Goal: Information Seeking & Learning: Check status

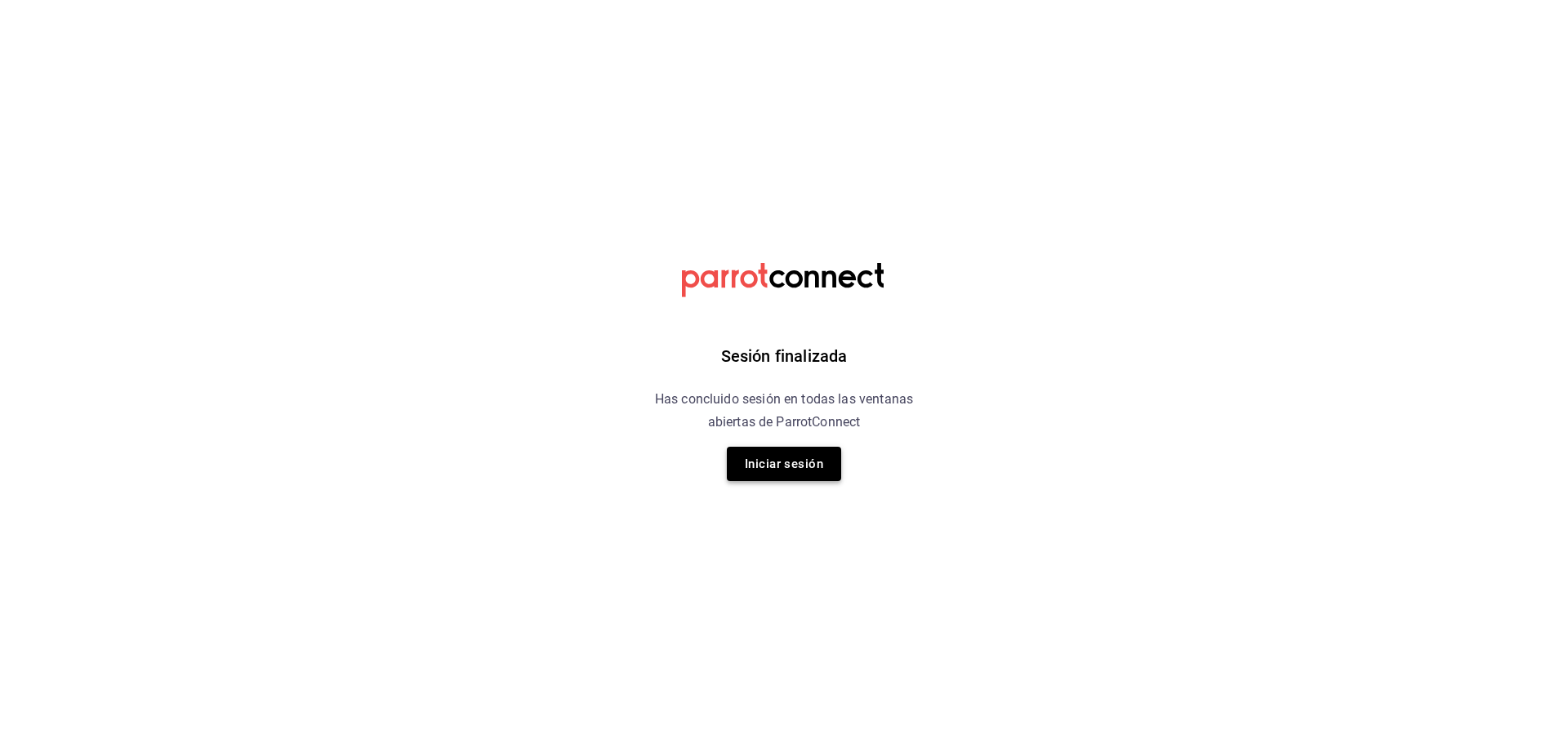
click at [782, 463] on button "Iniciar sesión" at bounding box center [784, 463] width 115 height 34
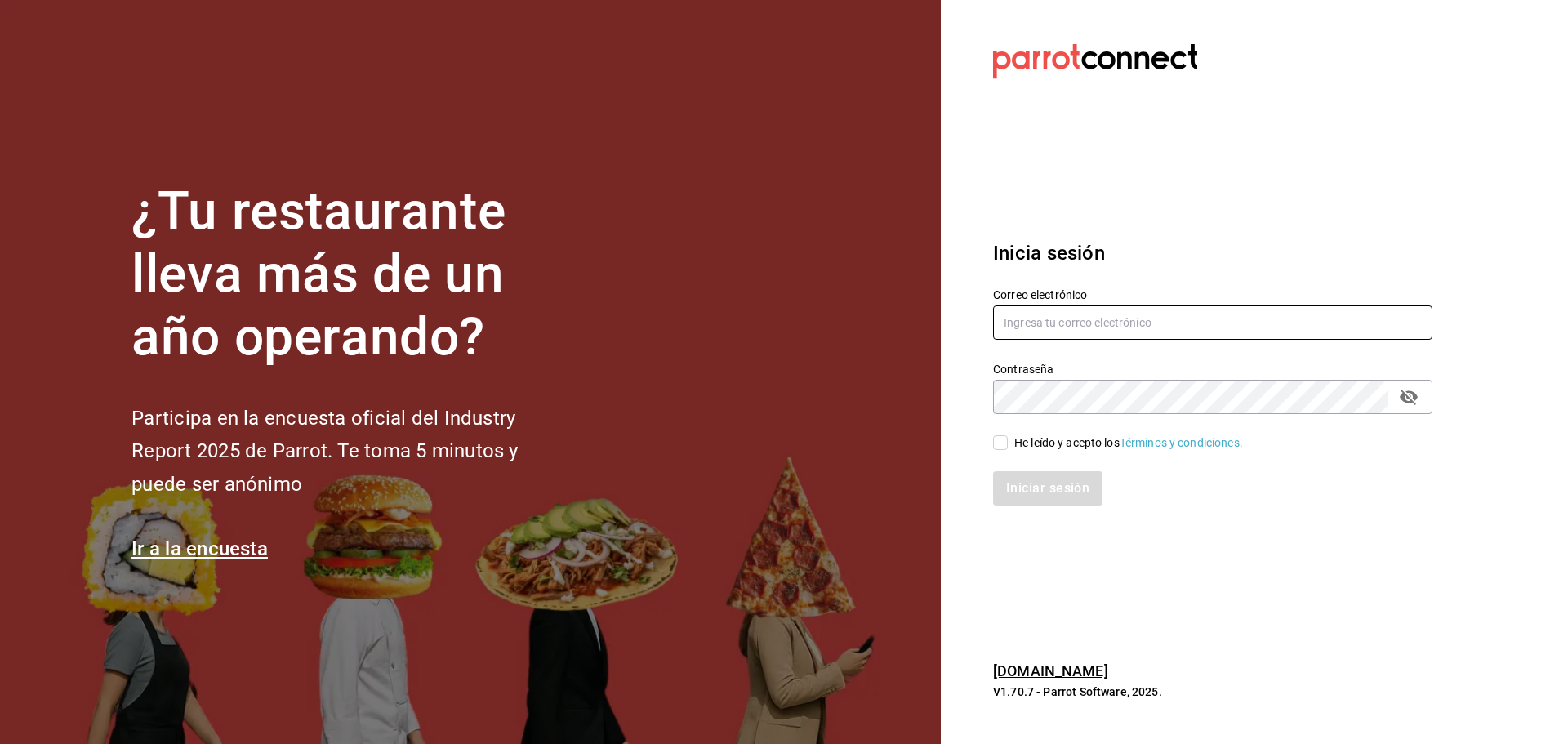
type input "rmartinez@lat25.com.mx"
click at [1034, 443] on div "He leído y acepto los Términos y condiciones." at bounding box center [1129, 443] width 229 height 17
click at [1008, 443] on input "He leído y acepto los Términos y condiciones." at bounding box center [1001, 443] width 15 height 15
checkbox input "true"
click at [1042, 503] on button "Iniciar sesión" at bounding box center [1048, 488] width 111 height 34
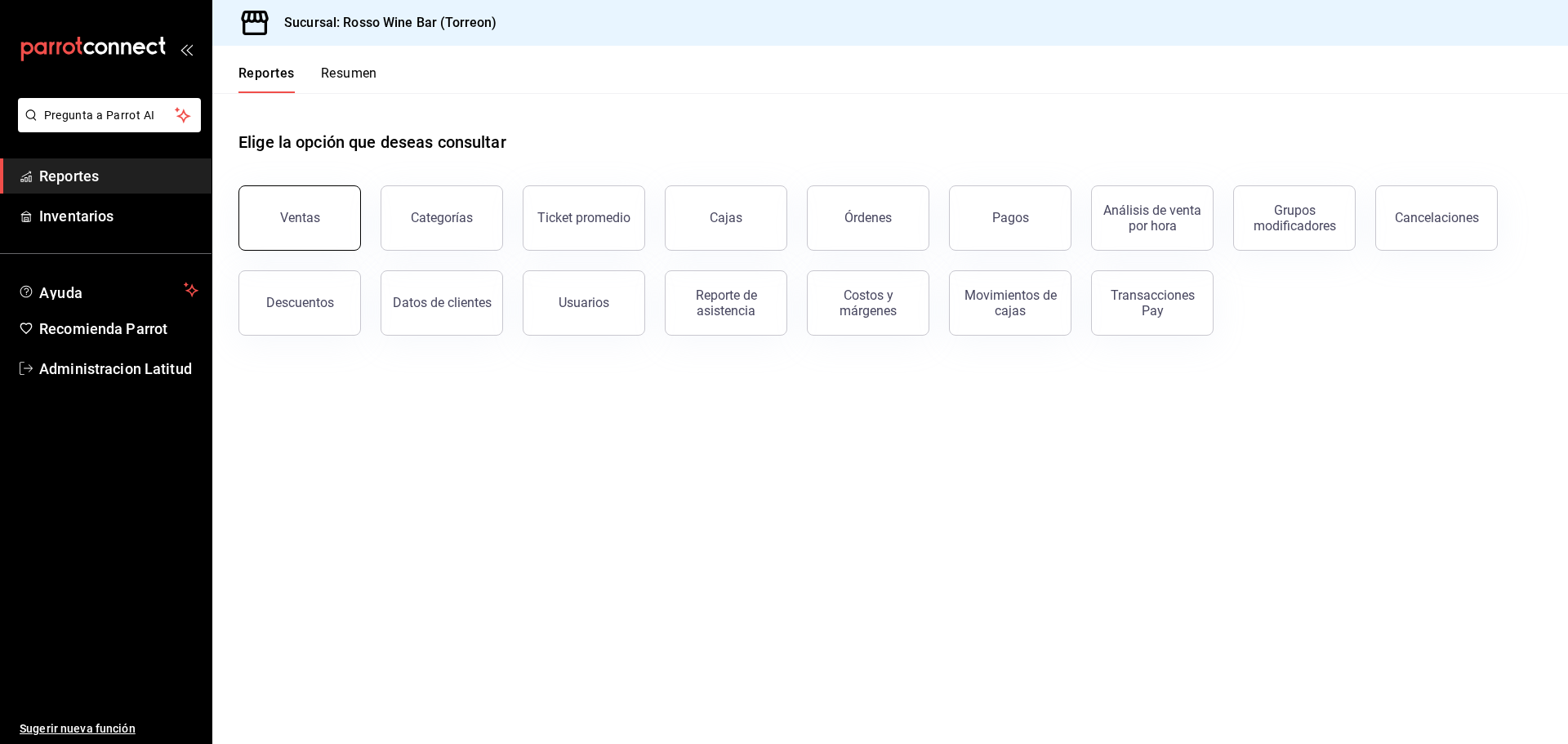
click at [322, 216] on button "Ventas" at bounding box center [299, 218] width 122 height 65
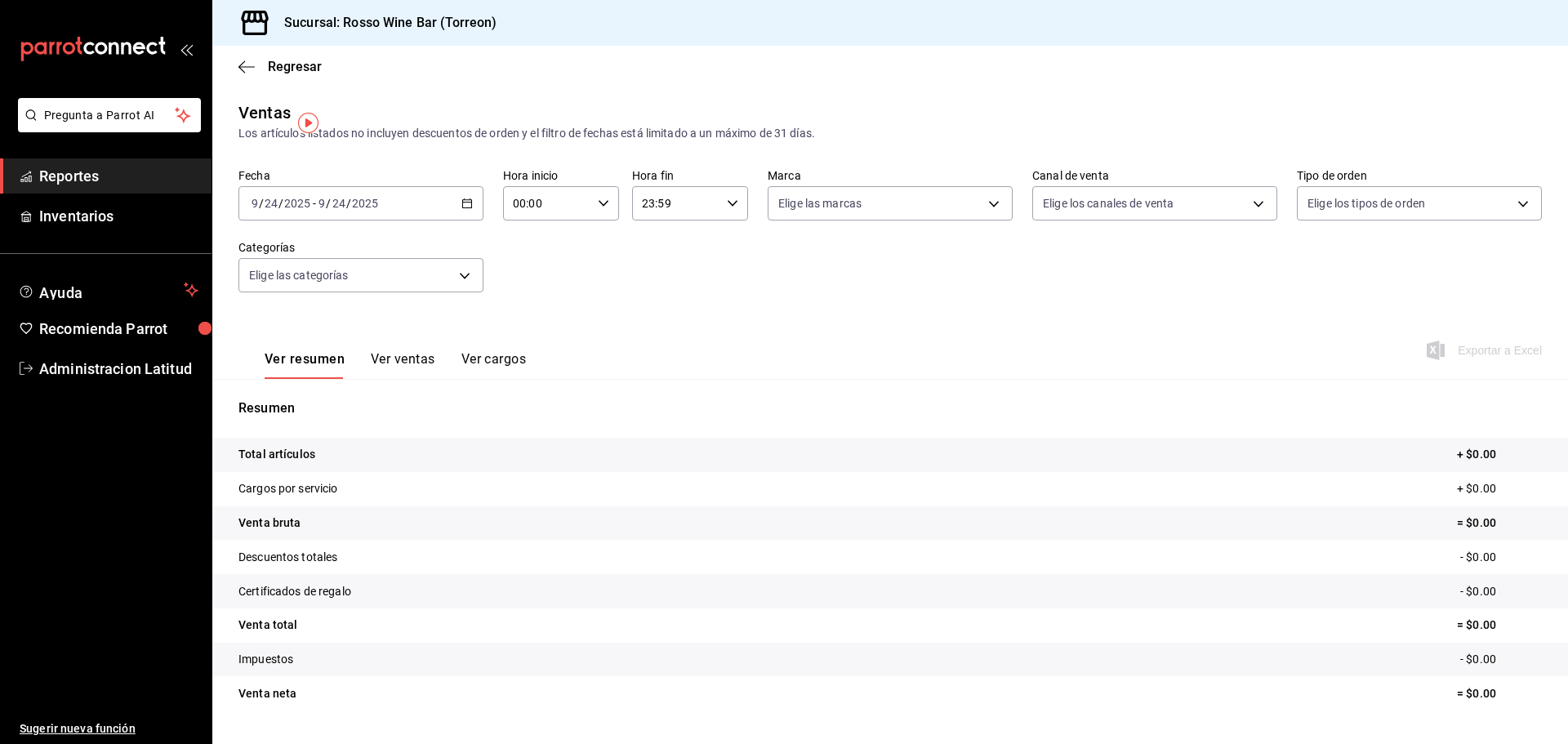
click at [107, 177] on span "Reportes" at bounding box center [118, 176] width 160 height 22
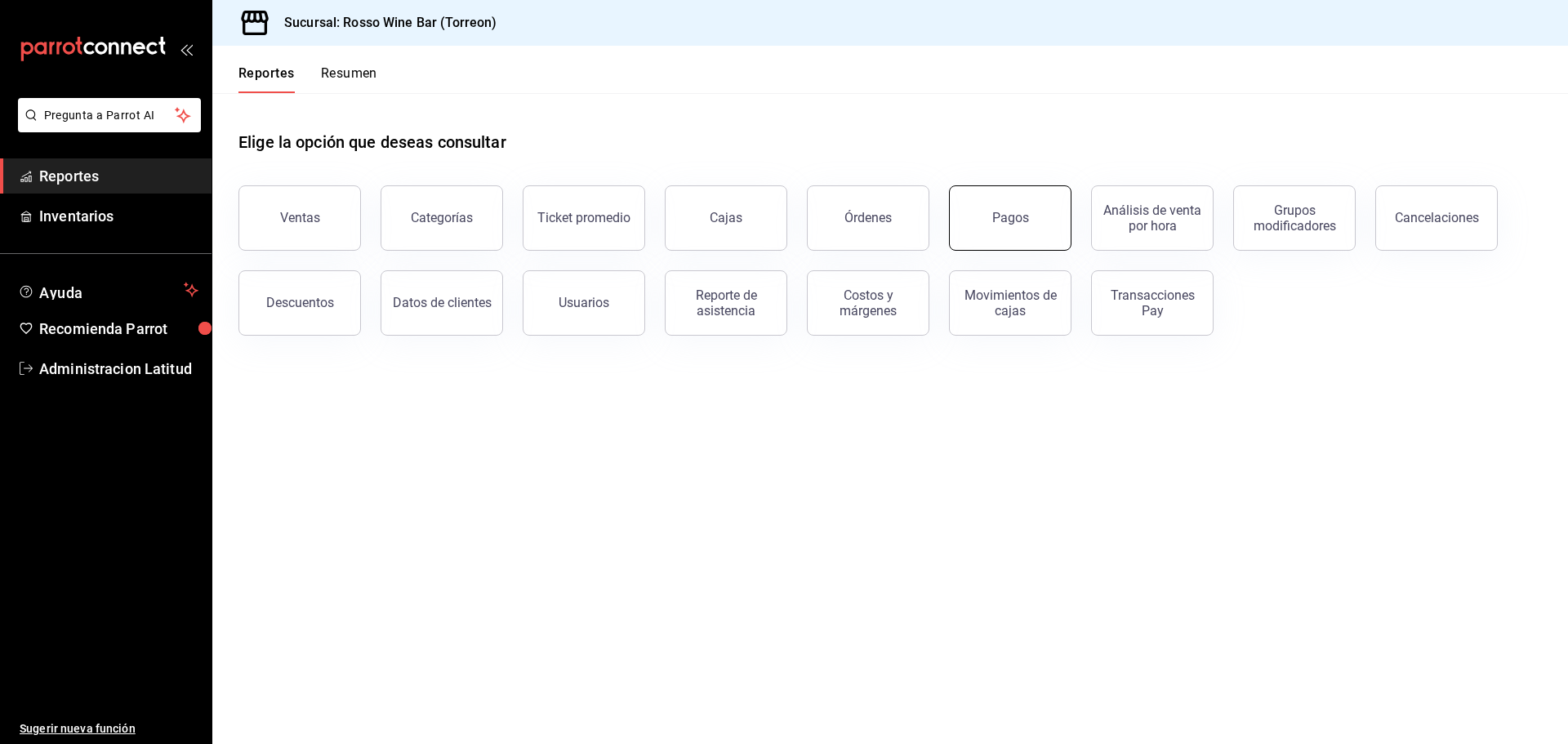
click at [991, 201] on button "Pagos" at bounding box center [1010, 218] width 122 height 65
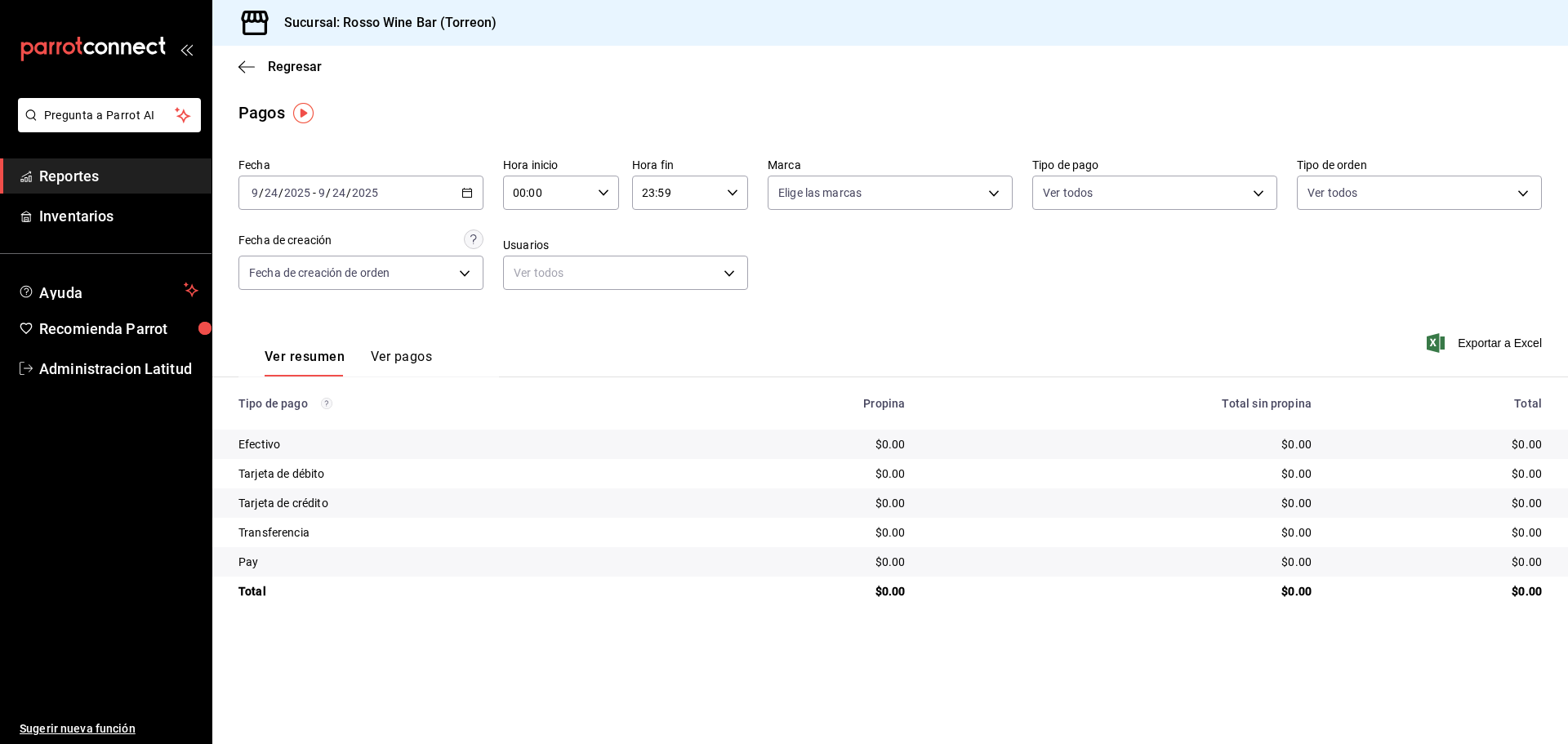
click at [422, 188] on div "[DATE] [DATE] - [DATE] [DATE]" at bounding box center [361, 192] width 245 height 34
click at [331, 353] on span "Mes actual" at bounding box center [316, 352] width 127 height 17
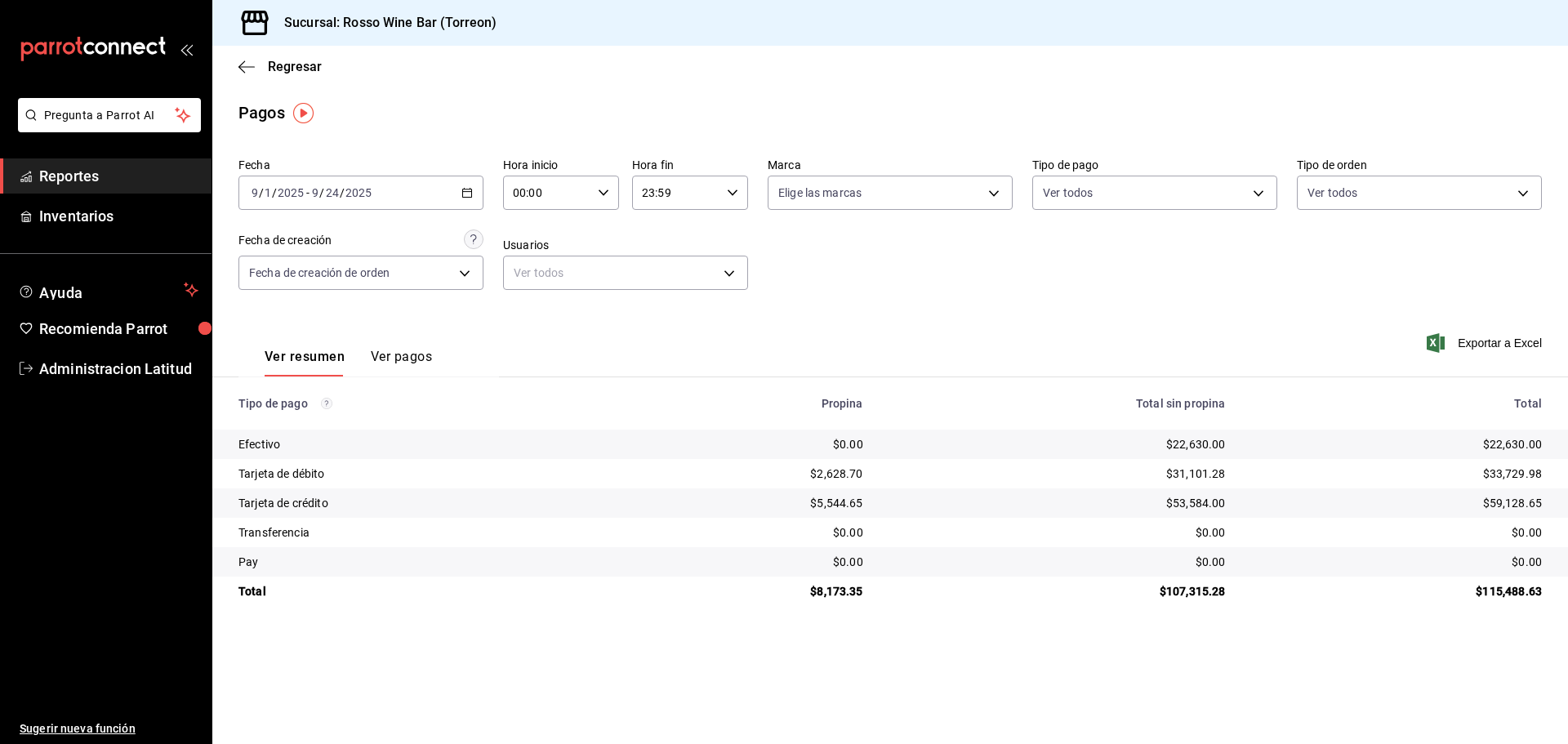
click at [461, 183] on div "[DATE] [DATE] - [DATE] [DATE]" at bounding box center [361, 192] width 245 height 34
click at [323, 422] on span "Rango de fechas" at bounding box center [316, 426] width 127 height 17
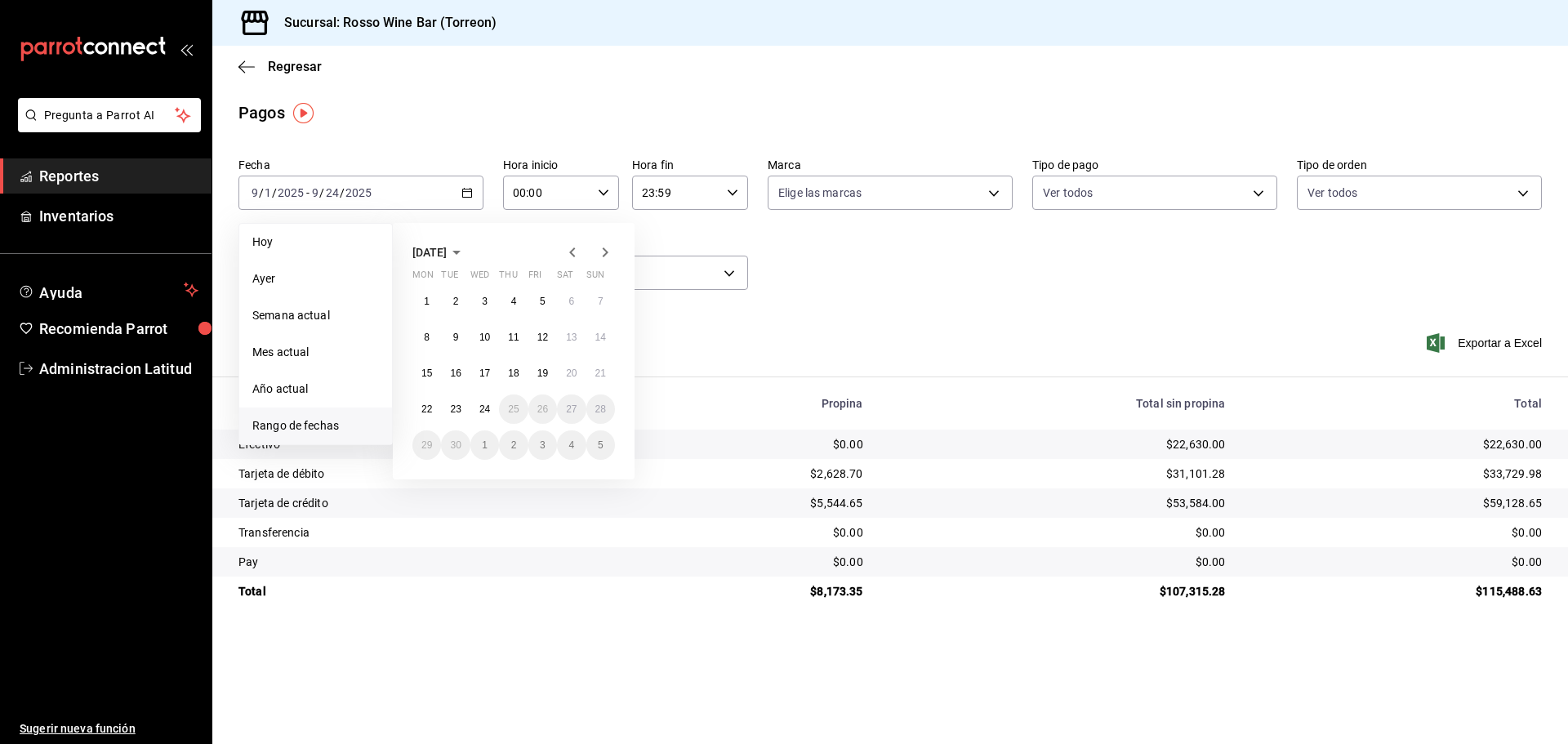
click at [569, 253] on icon "button" at bounding box center [572, 252] width 20 height 20
click at [541, 310] on button "1" at bounding box center [543, 301] width 29 height 30
click at [608, 448] on button "31" at bounding box center [601, 446] width 29 height 30
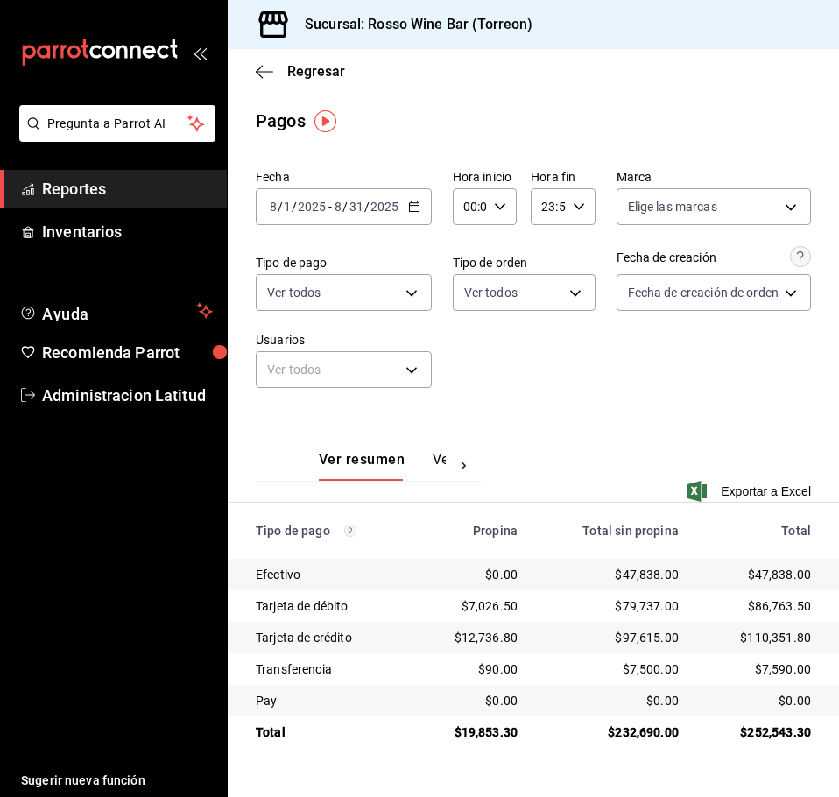
click at [771, 727] on div "$252,543.30" at bounding box center [759, 732] width 104 height 18
click at [771, 734] on div "$252,543.30" at bounding box center [759, 732] width 104 height 18
click at [772, 734] on div "$252,543.30" at bounding box center [759, 732] width 104 height 18
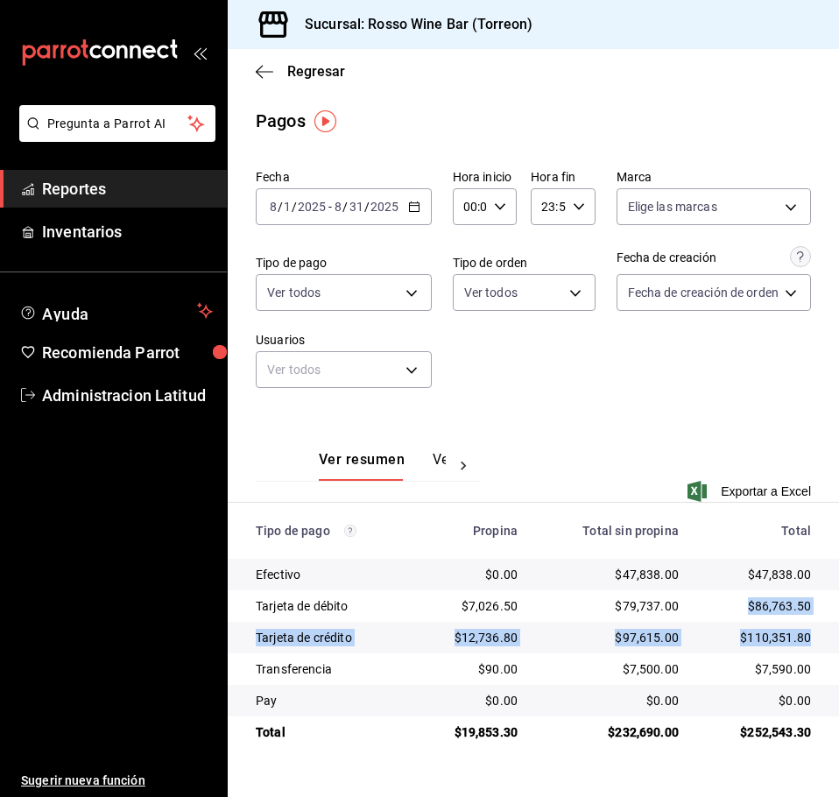
drag, startPoint x: 744, startPoint y: 599, endPoint x: 819, endPoint y: 646, distance: 88.9
click at [819, 646] on tbody "Efectivo $0.00 $47,838.00 $47,838.00 Tarjeta de débito $7,026.50 $79,737.00 $86…" at bounding box center [533, 653] width 611 height 189
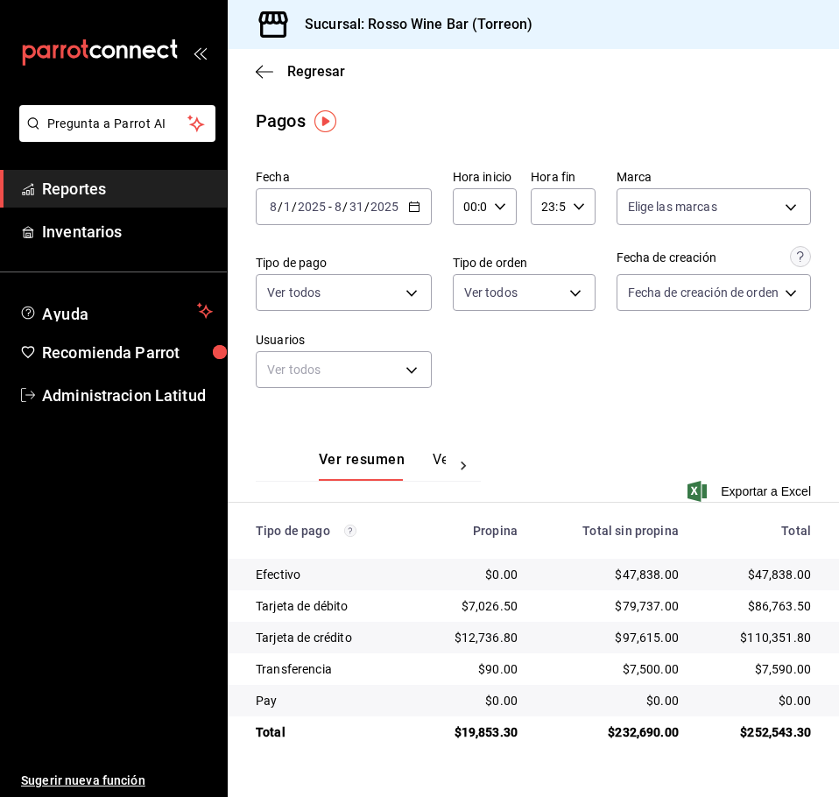
click at [726, 568] on div "$47,838.00" at bounding box center [759, 575] width 104 height 18
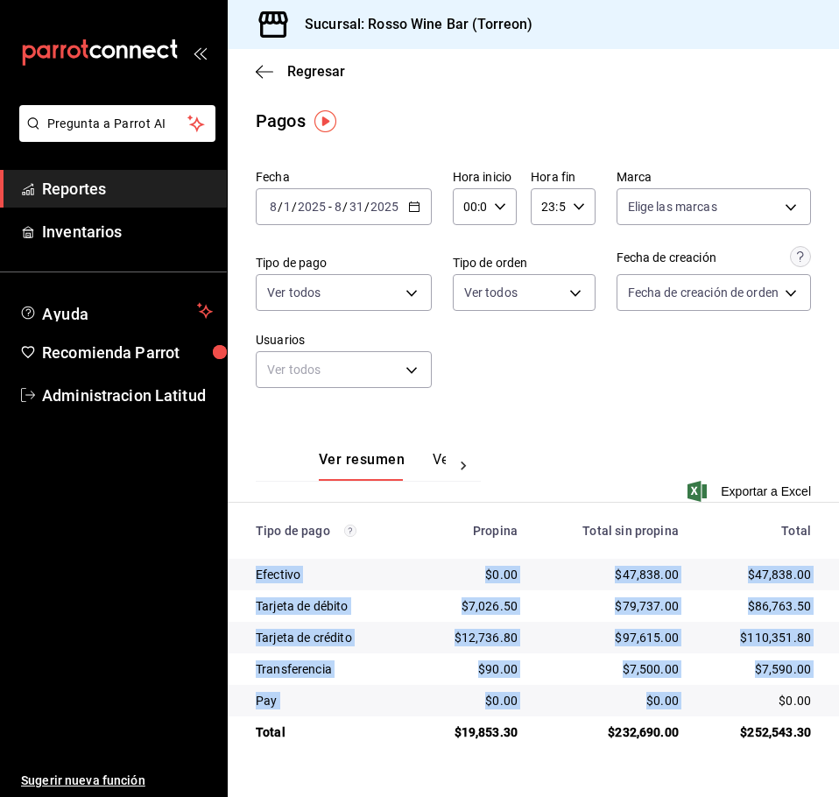
drag, startPoint x: 814, startPoint y: 525, endPoint x: 769, endPoint y: 713, distance: 192.9
click at [769, 713] on table "Tipo de pago Propina Total sin propina Total Efectivo $0.00 $47,838.00 $47,838.…" at bounding box center [533, 625] width 611 height 245
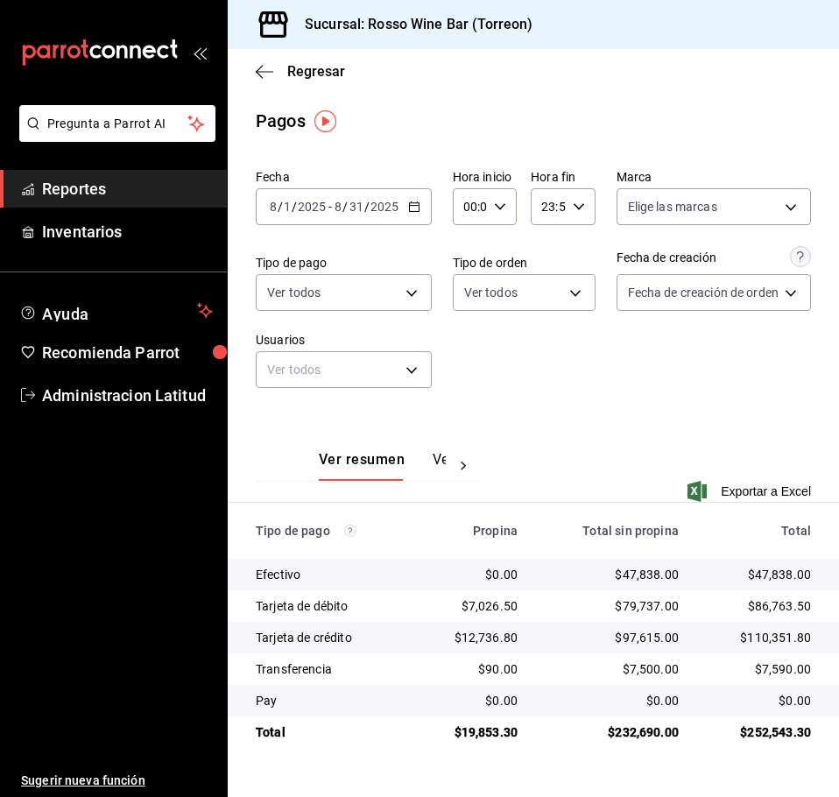
click at [789, 731] on div "$252,543.30" at bounding box center [759, 732] width 104 height 18
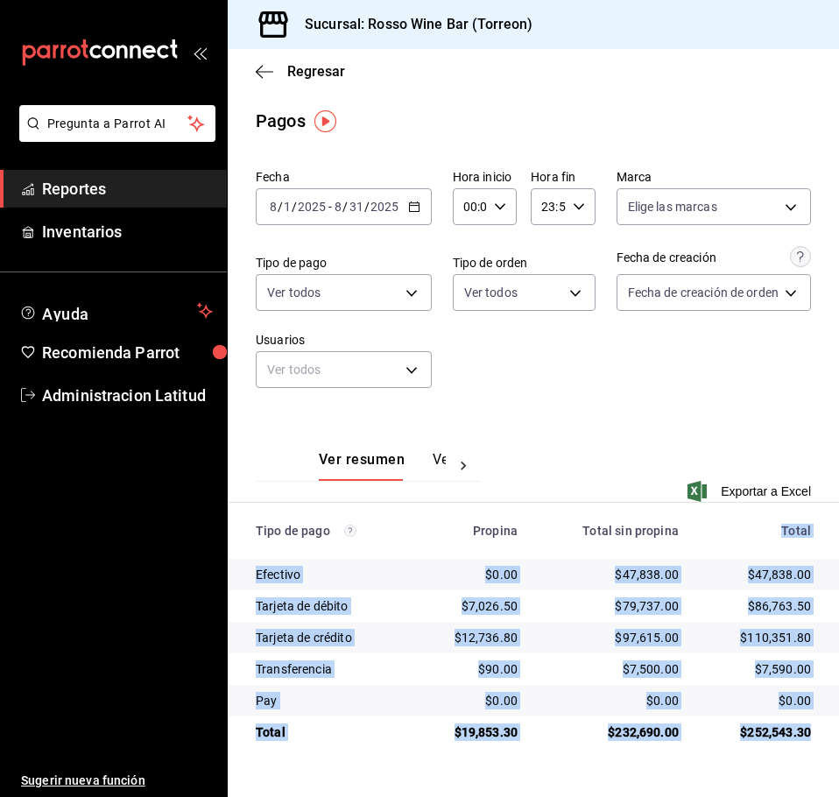
drag, startPoint x: 827, startPoint y: 732, endPoint x: 763, endPoint y: 538, distance: 204.7
click at [763, 538] on table "Tipo de pago Propina Total sin propina Total Efectivo $0.00 $47,838.00 $47,838.…" at bounding box center [533, 625] width 611 height 245
click at [761, 624] on td "$110,351.80" at bounding box center [766, 638] width 146 height 32
click at [716, 629] on td "$110,351.80" at bounding box center [766, 638] width 146 height 32
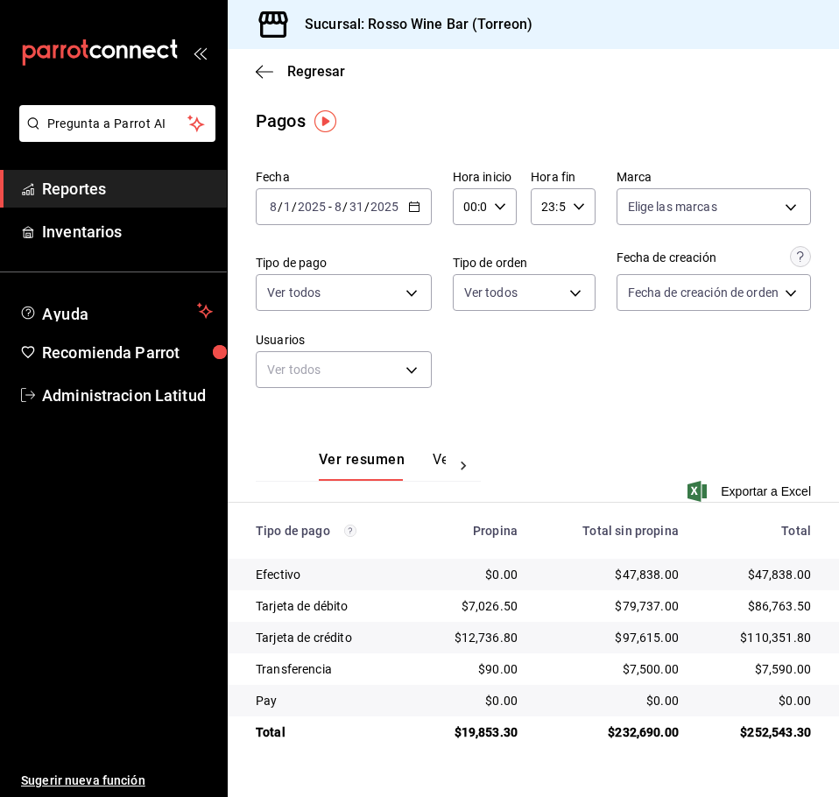
click at [412, 209] on icon "button" at bounding box center [414, 207] width 12 height 12
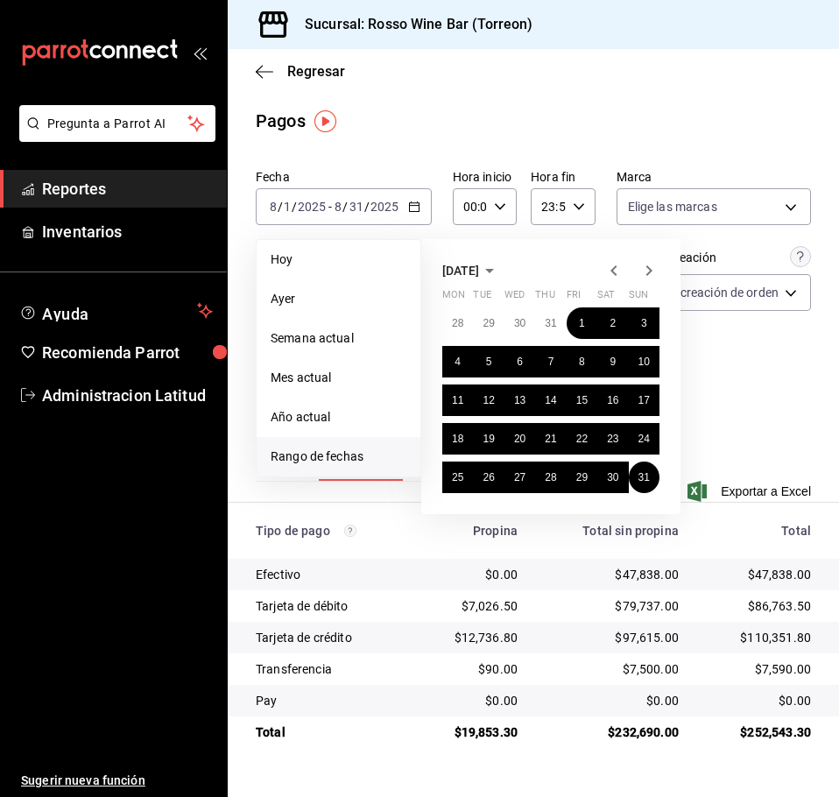
click at [611, 269] on icon "button" at bounding box center [613, 270] width 21 height 21
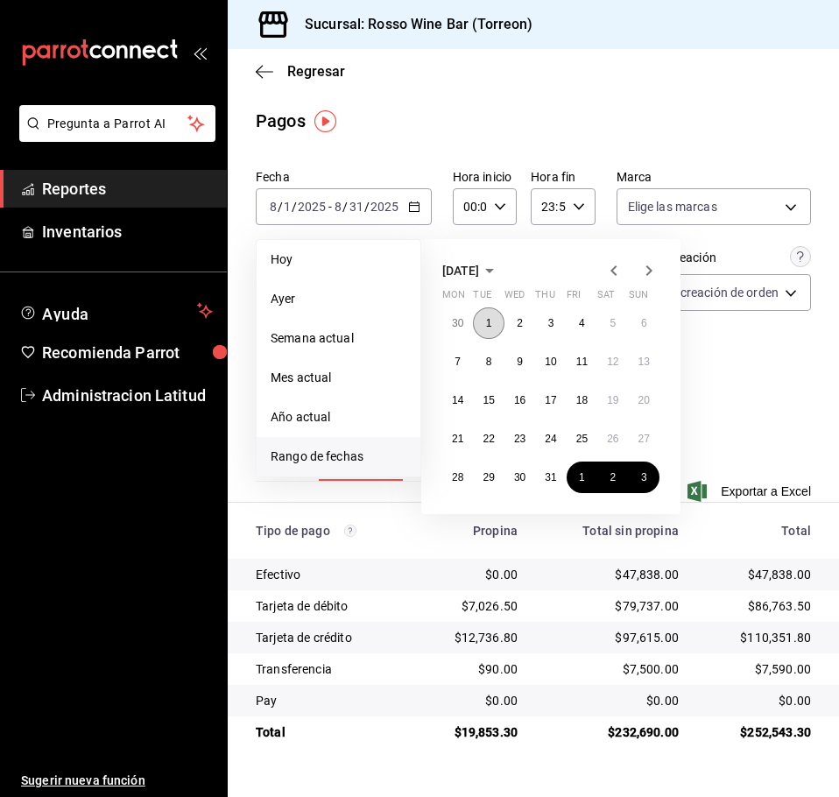
click at [493, 328] on button "1" at bounding box center [488, 323] width 31 height 32
click at [554, 480] on abbr "31" at bounding box center [550, 477] width 11 height 12
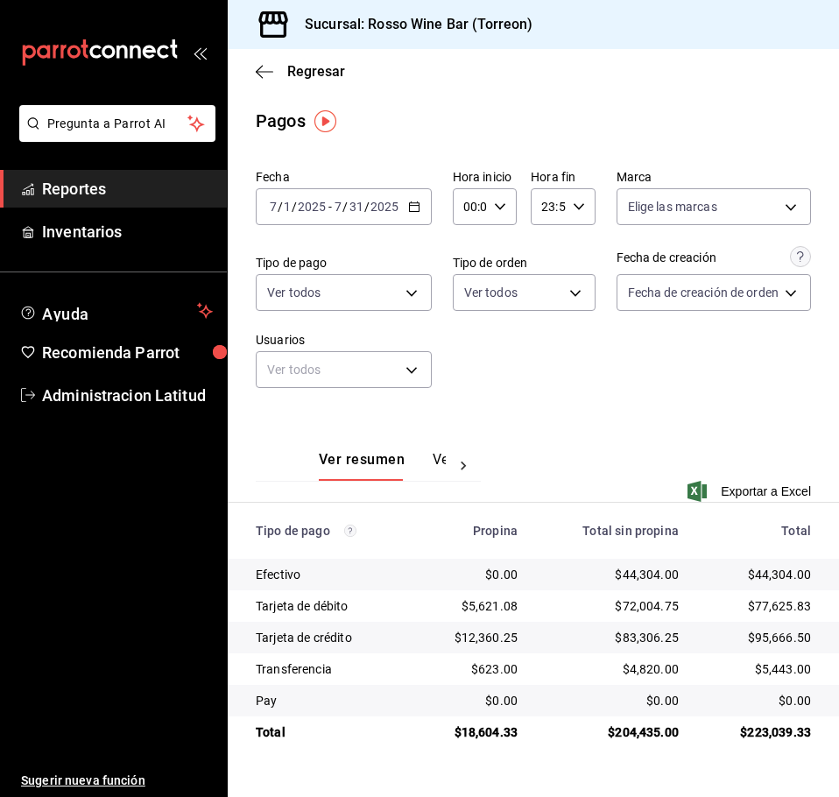
click at [662, 631] on div "$83,306.25" at bounding box center [612, 638] width 133 height 18
click at [405, 208] on div "[DATE] [DATE] - [DATE] [DATE]" at bounding box center [344, 206] width 176 height 37
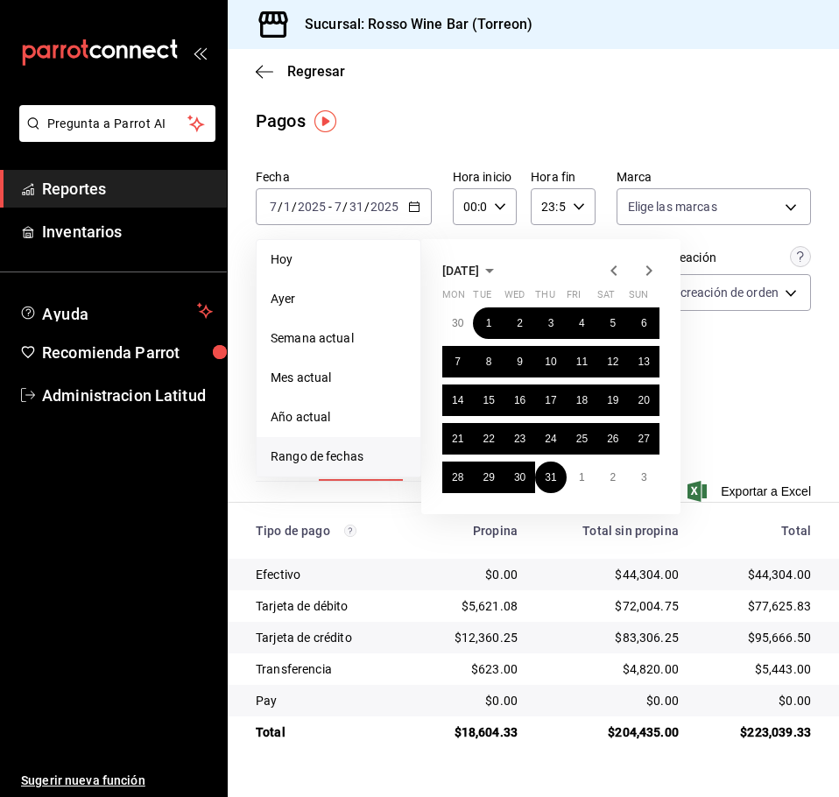
click at [617, 271] on icon "button" at bounding box center [613, 270] width 21 height 21
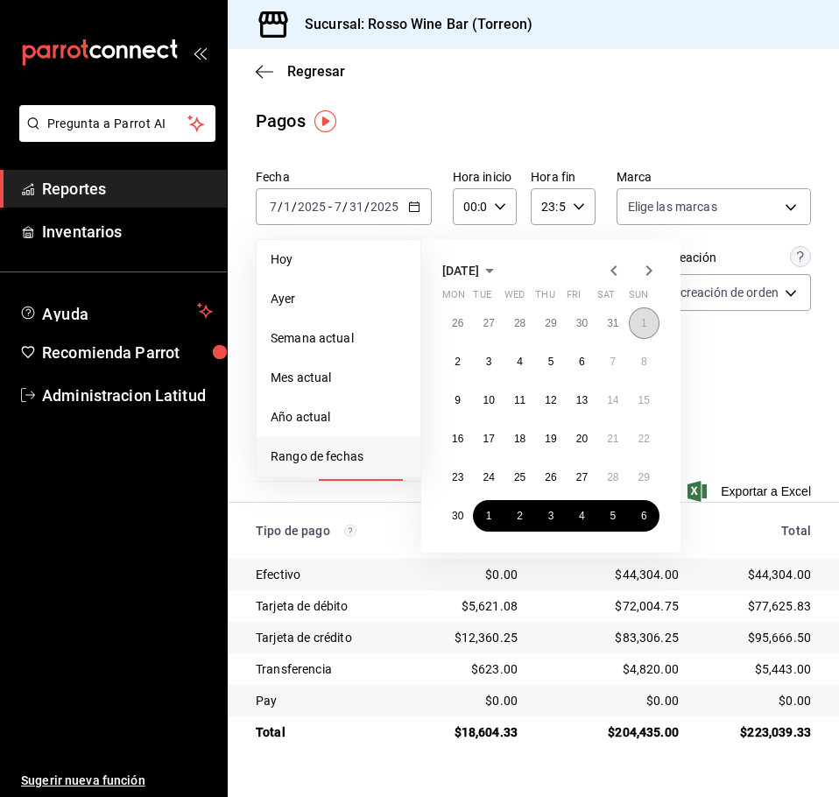
click at [645, 328] on abbr "1" at bounding box center [644, 323] width 6 height 12
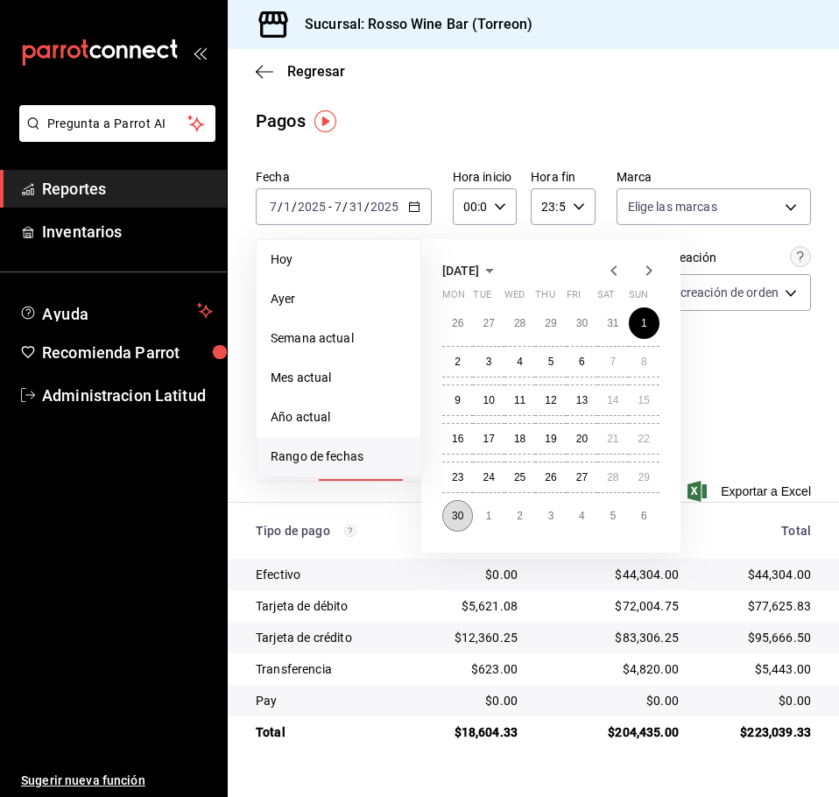
click at [455, 515] on abbr "30" at bounding box center [457, 516] width 11 height 12
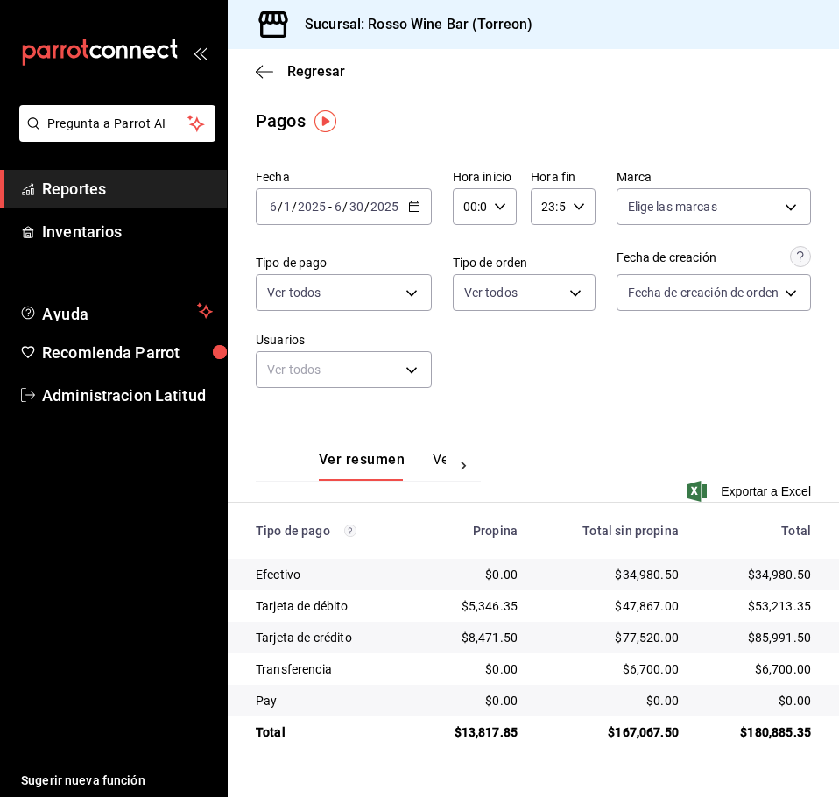
click at [410, 212] on \(Stroke\) "button" at bounding box center [414, 207] width 11 height 10
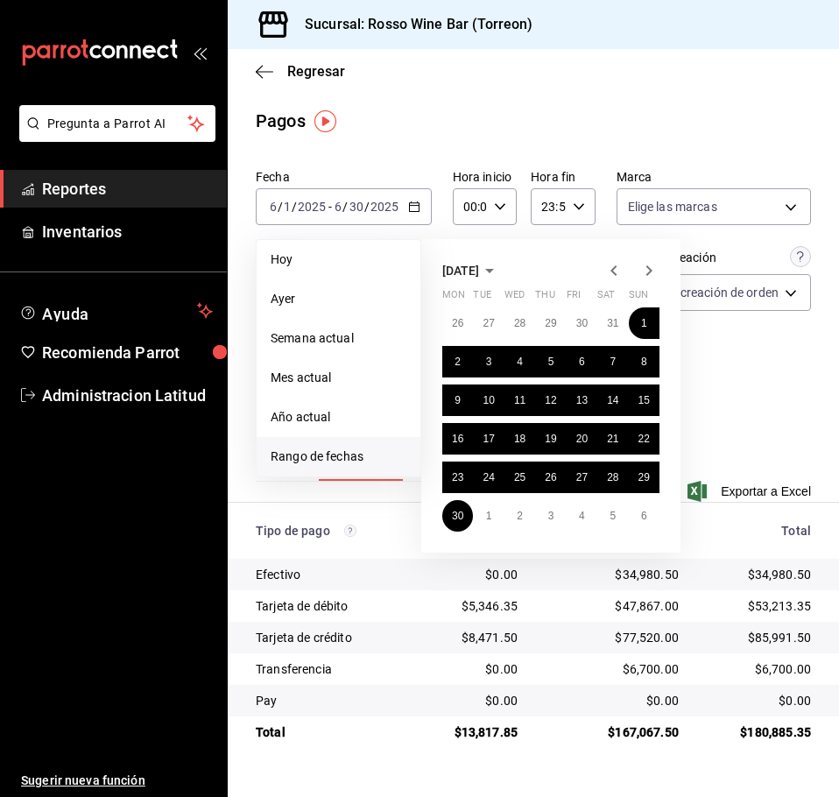
click at [608, 263] on icon "button" at bounding box center [613, 270] width 21 height 21
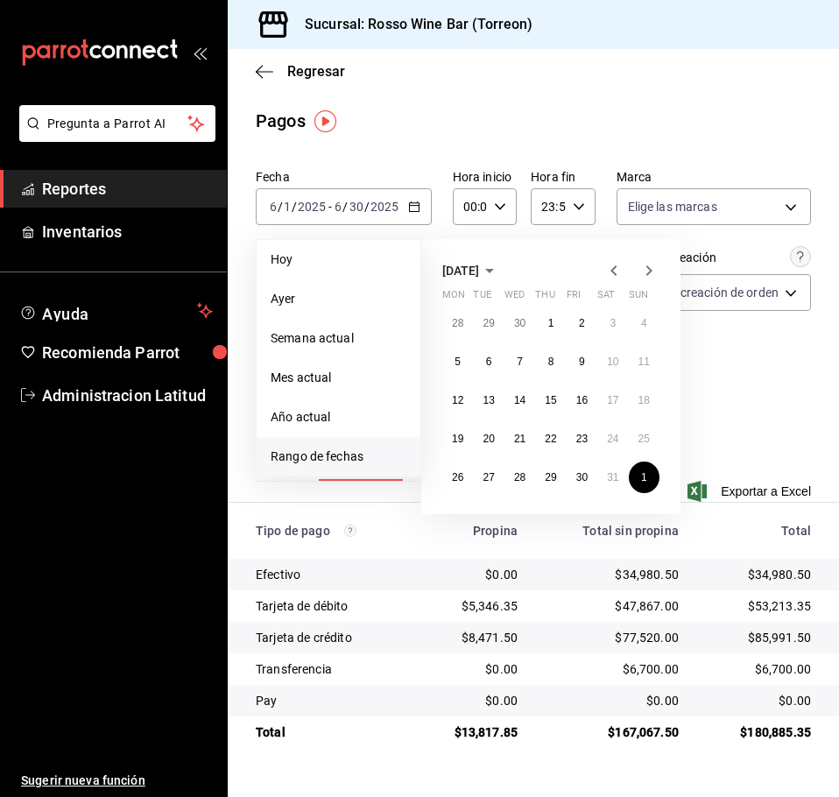
click at [645, 274] on icon "button" at bounding box center [648, 270] width 21 height 21
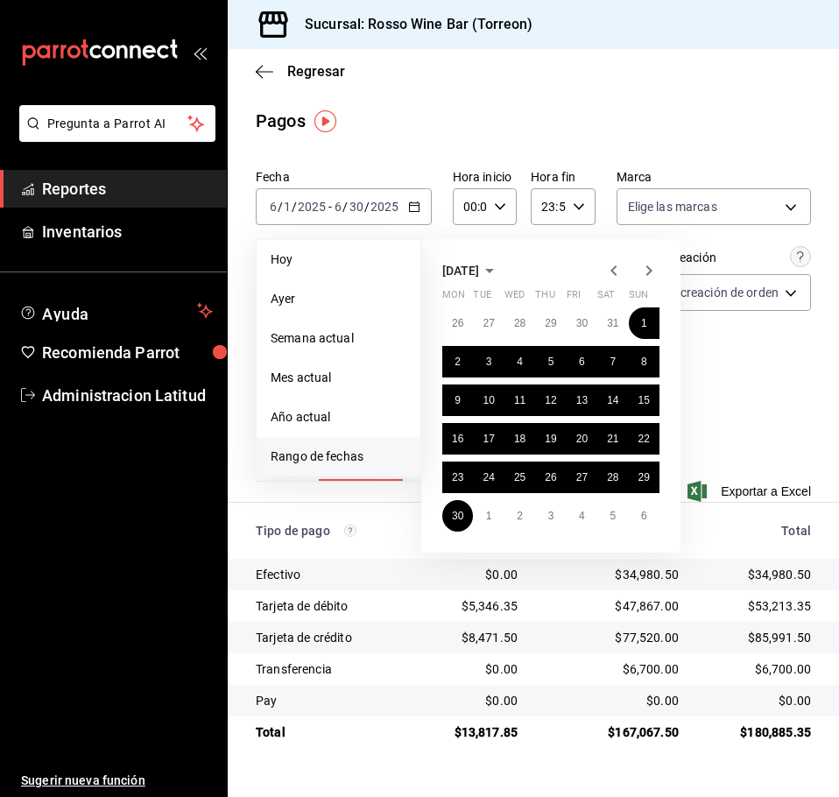
click at [741, 357] on div "Fecha [DATE] [DATE] - [DATE] [DATE] [DATE] [DATE] Semana actual Mes actual Año …" at bounding box center [533, 285] width 555 height 247
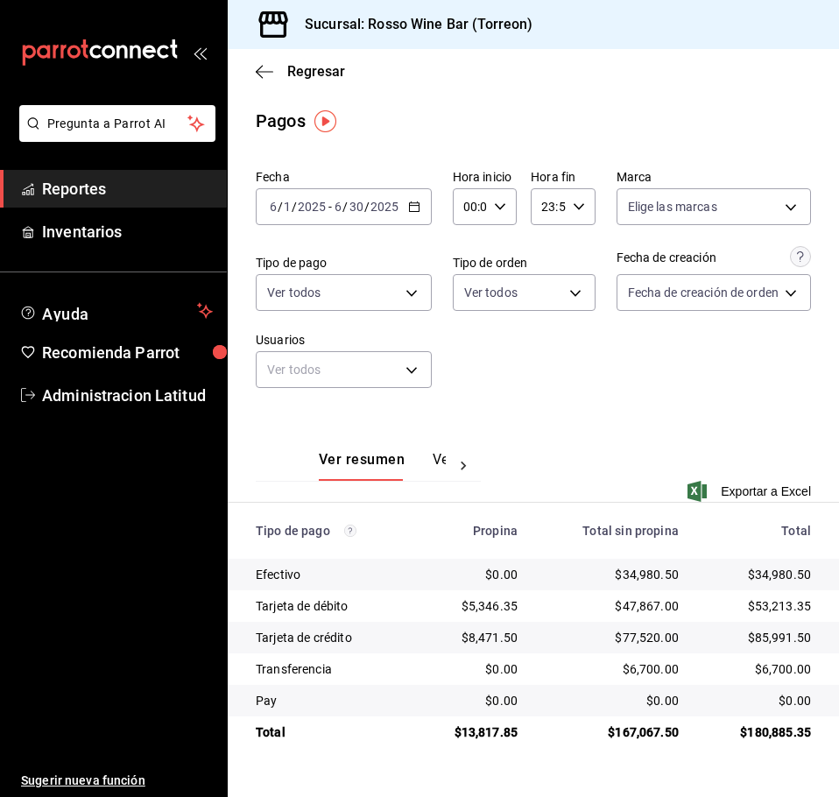
click at [408, 208] on icon "button" at bounding box center [414, 207] width 12 height 12
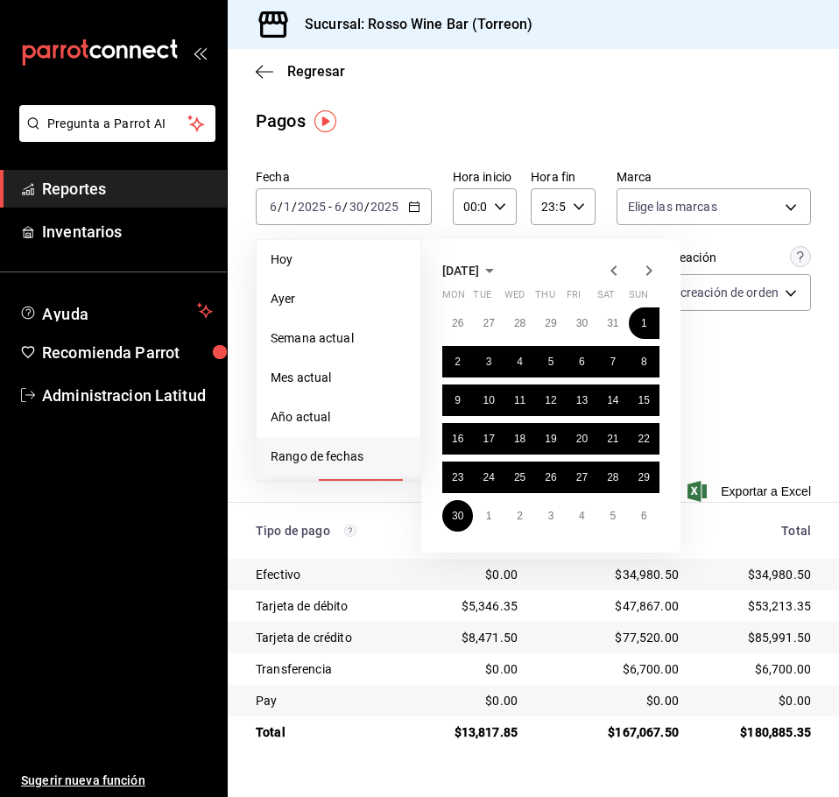
click at [617, 267] on icon "button" at bounding box center [613, 270] width 21 height 21
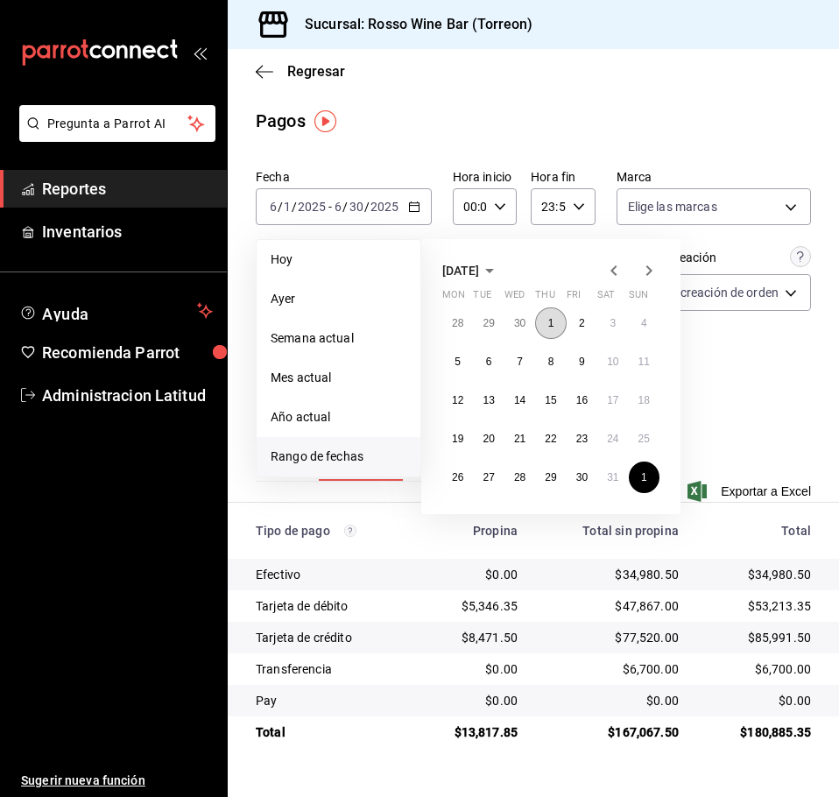
click at [554, 326] on button "1" at bounding box center [550, 323] width 31 height 32
click at [614, 473] on abbr "31" at bounding box center [612, 477] width 11 height 12
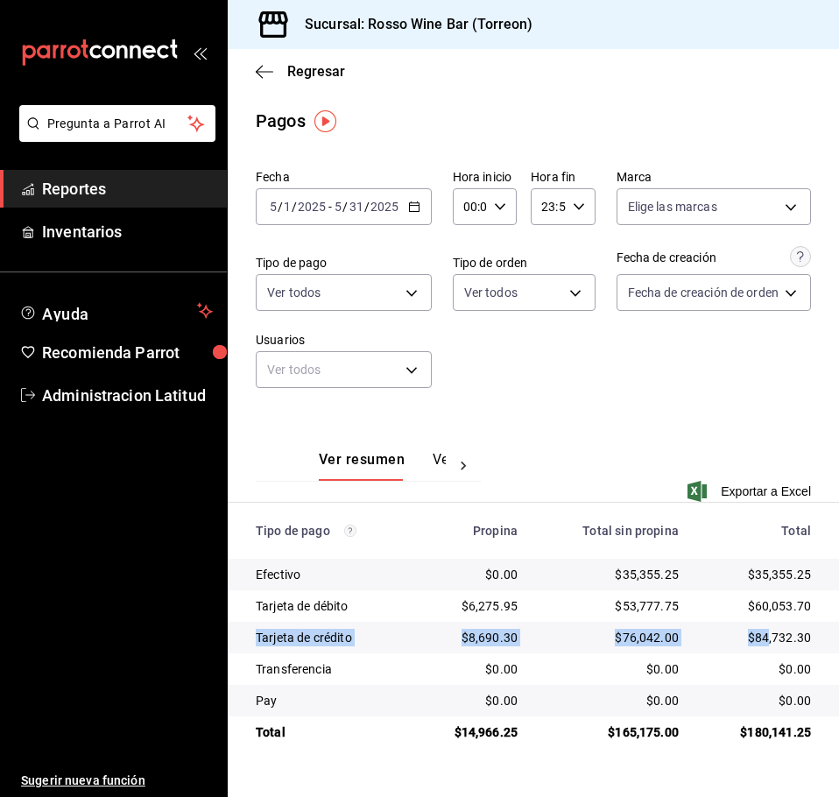
drag, startPoint x: 815, startPoint y: 608, endPoint x: 771, endPoint y: 642, distance: 56.2
click at [771, 642] on tbody "Efectivo $0.00 $35,355.25 $35,355.25 Tarjeta de débito $6,275.95 $53,777.75 $60…" at bounding box center [533, 653] width 611 height 189
click at [419, 209] on div "[DATE] [DATE] - [DATE] [DATE]" at bounding box center [344, 206] width 176 height 37
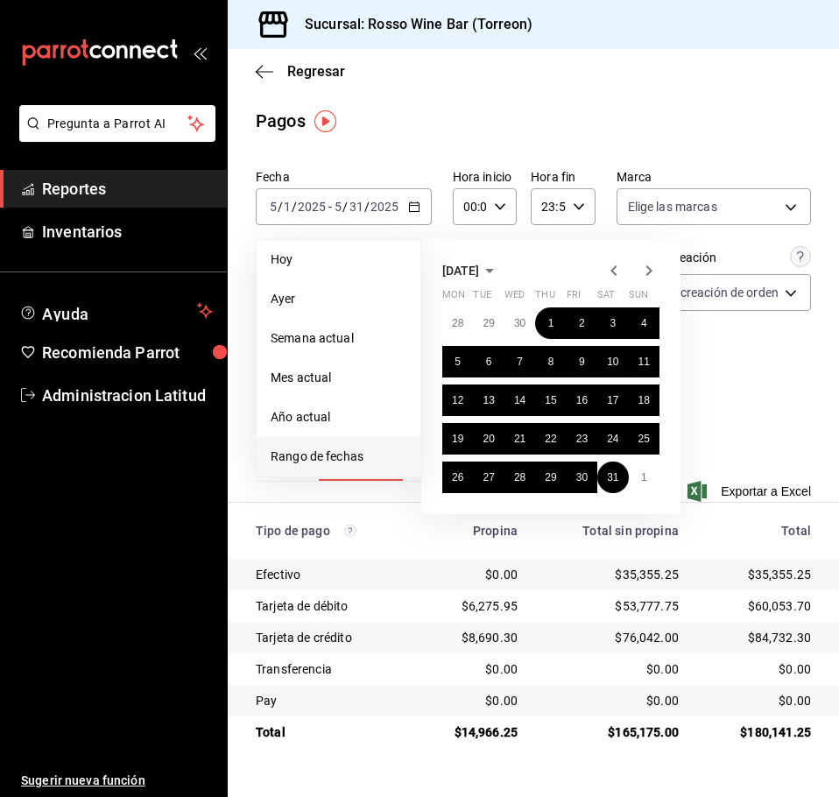
click at [609, 267] on icon "button" at bounding box center [613, 270] width 21 height 21
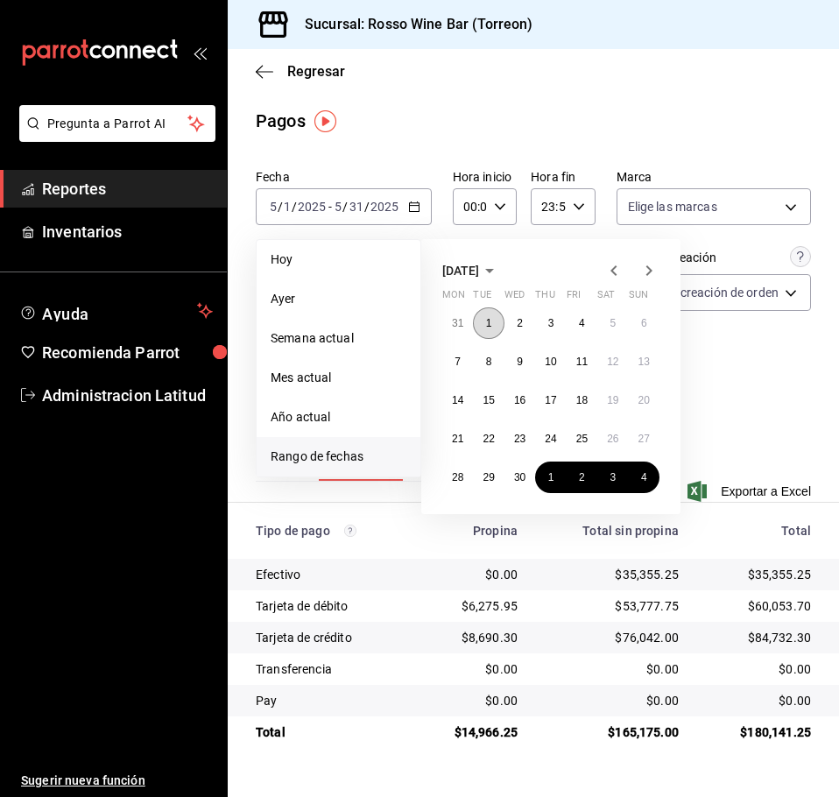
click at [494, 323] on button "1" at bounding box center [488, 323] width 31 height 32
click at [518, 480] on abbr "30" at bounding box center [519, 477] width 11 height 12
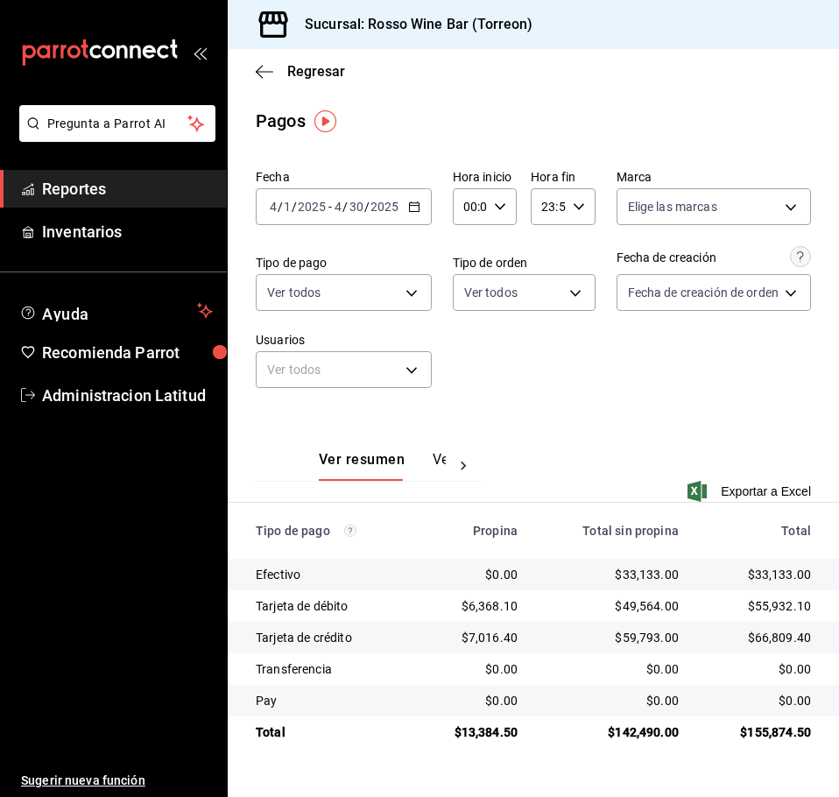
click at [415, 203] on \(Stroke\) "button" at bounding box center [414, 207] width 11 height 10
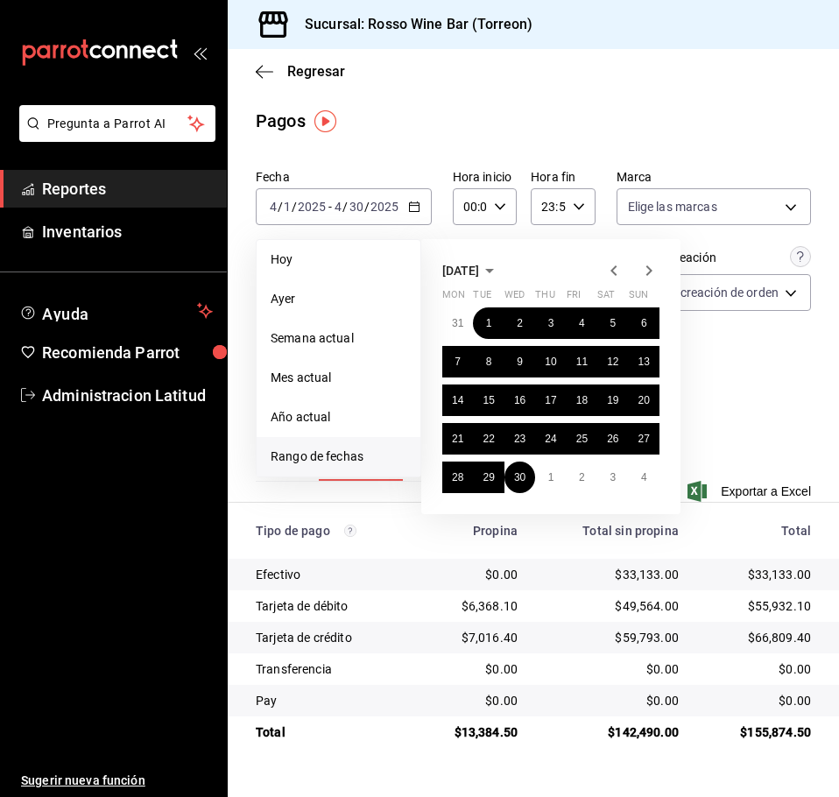
click at [612, 268] on icon "button" at bounding box center [613, 270] width 21 height 21
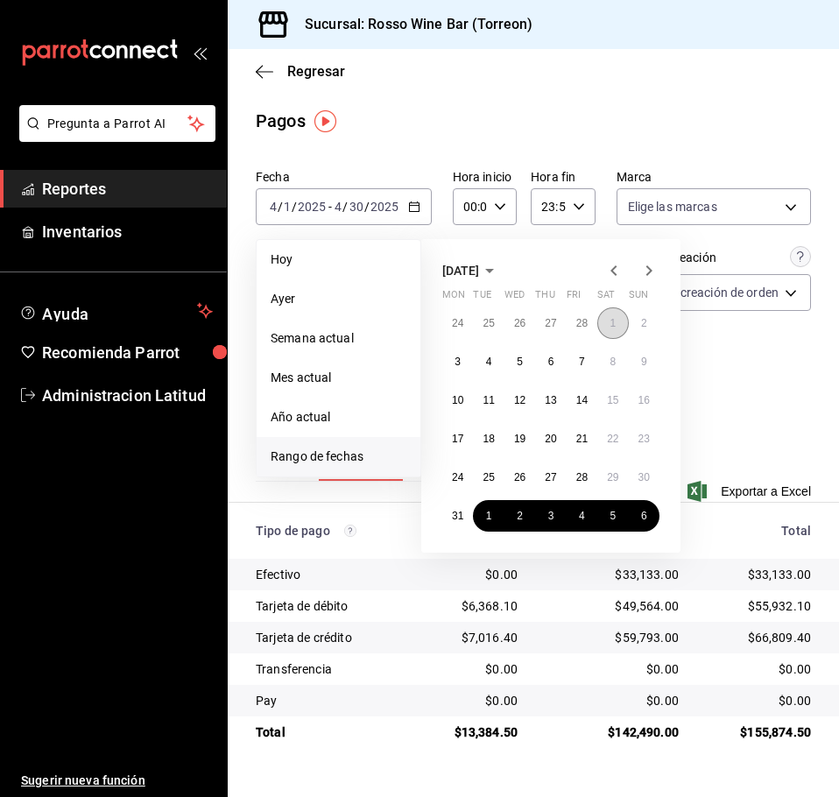
click at [607, 328] on button "1" at bounding box center [612, 323] width 31 height 32
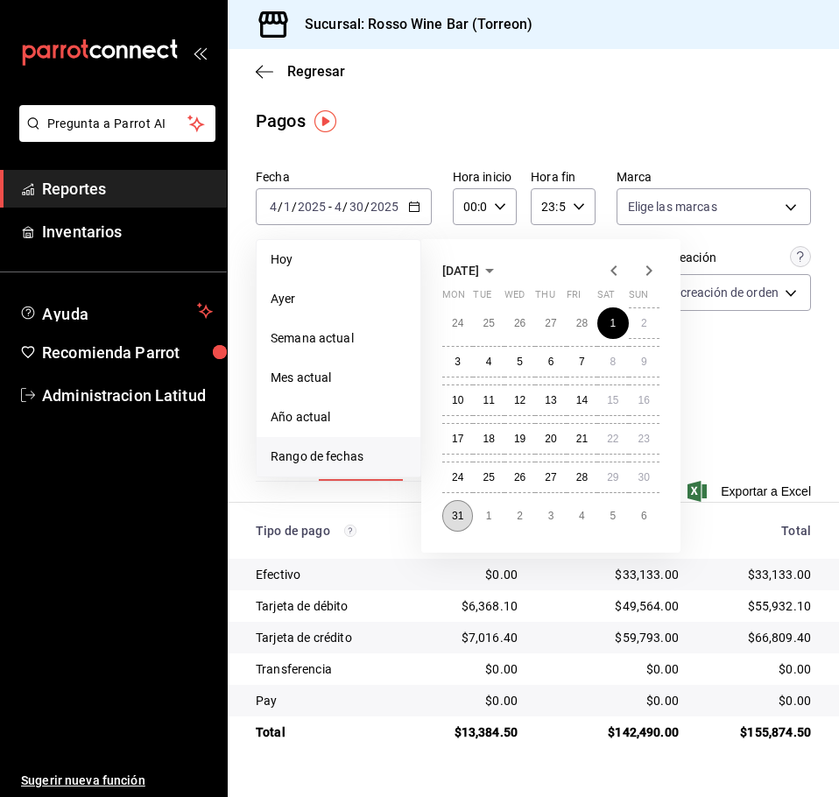
click at [458, 517] on abbr "31" at bounding box center [457, 516] width 11 height 12
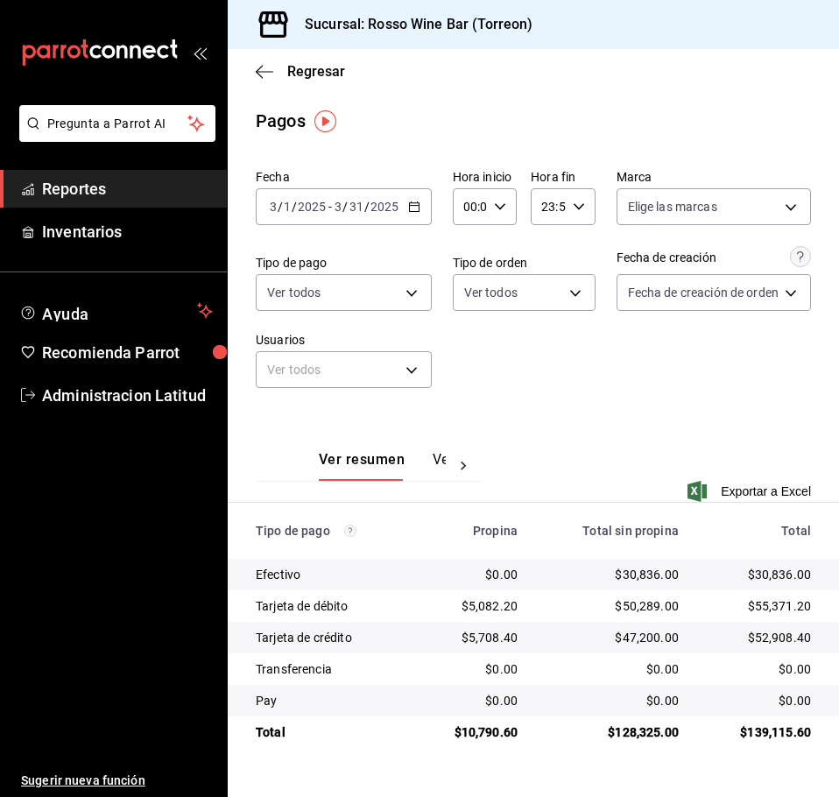
click at [422, 202] on div "[DATE] [DATE] - [DATE] [DATE]" at bounding box center [344, 206] width 176 height 37
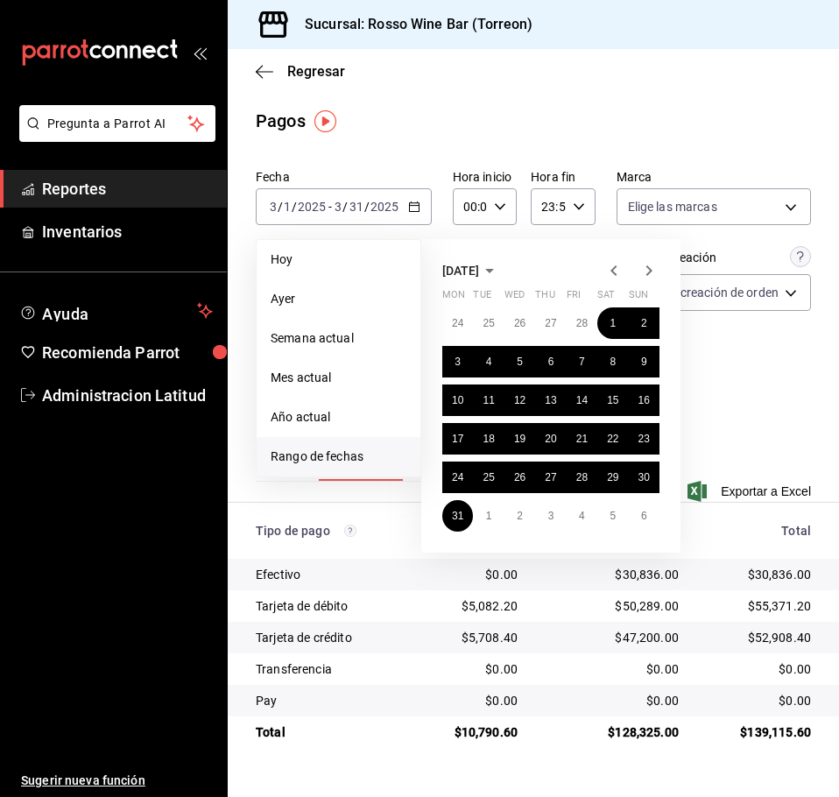
click at [613, 263] on icon "button" at bounding box center [613, 270] width 21 height 21
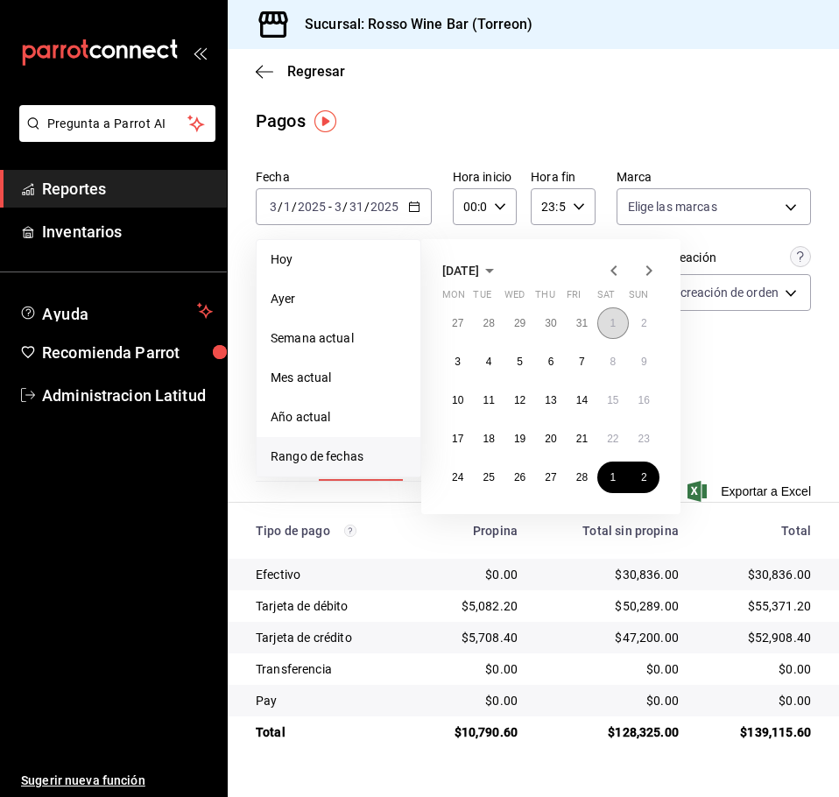
click at [610, 323] on abbr "1" at bounding box center [613, 323] width 6 height 12
click at [582, 473] on abbr "28" at bounding box center [581, 477] width 11 height 12
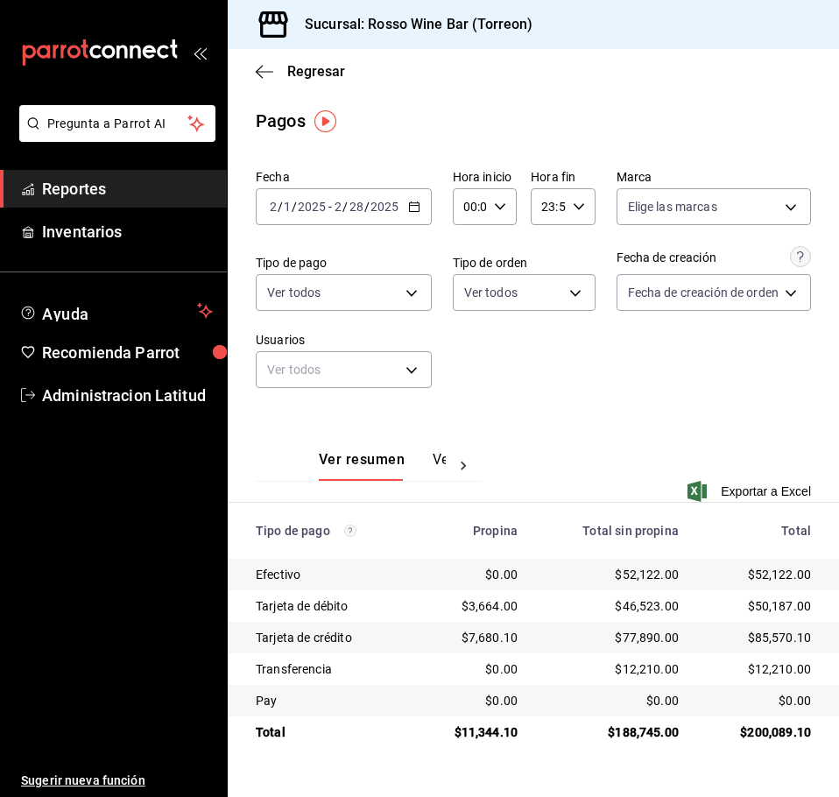
click at [414, 208] on icon "button" at bounding box center [414, 207] width 12 height 12
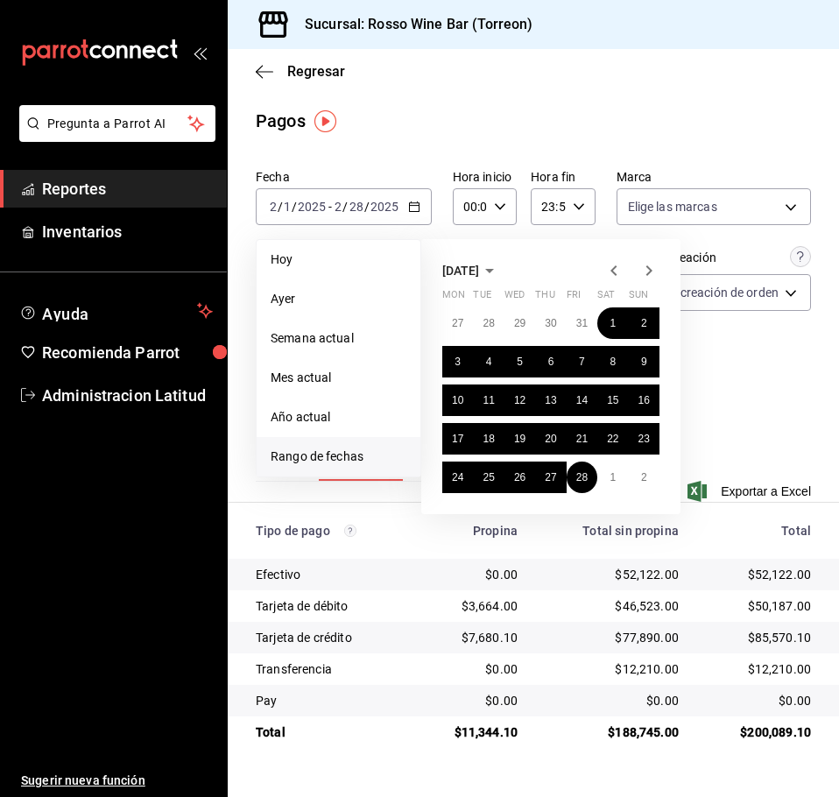
click at [617, 268] on icon "button" at bounding box center [613, 270] width 21 height 21
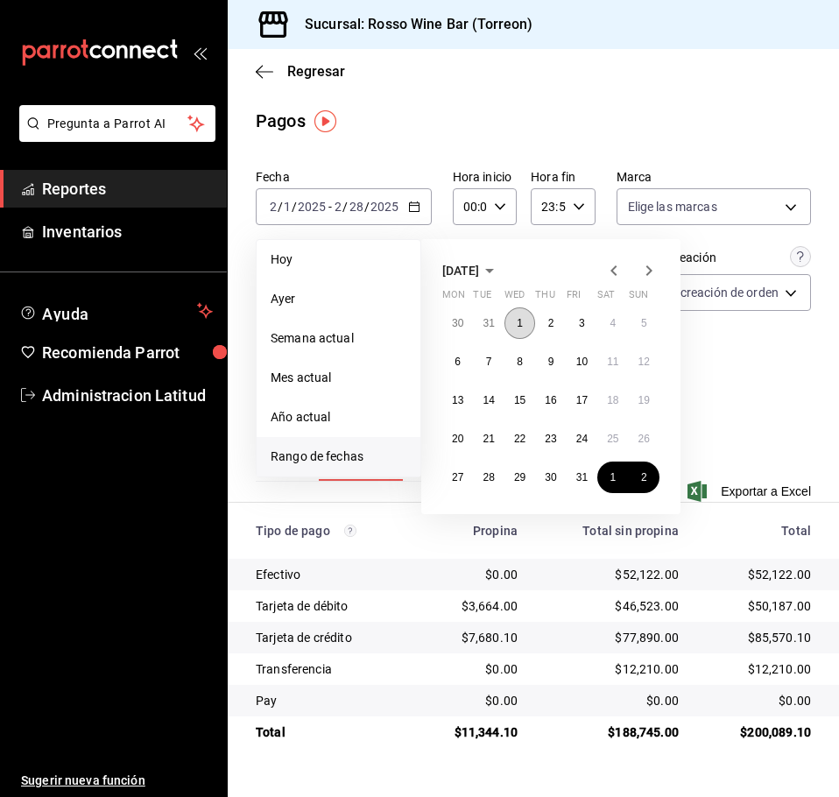
click at [516, 324] on button "1" at bounding box center [519, 323] width 31 height 32
click at [582, 475] on abbr "31" at bounding box center [581, 477] width 11 height 12
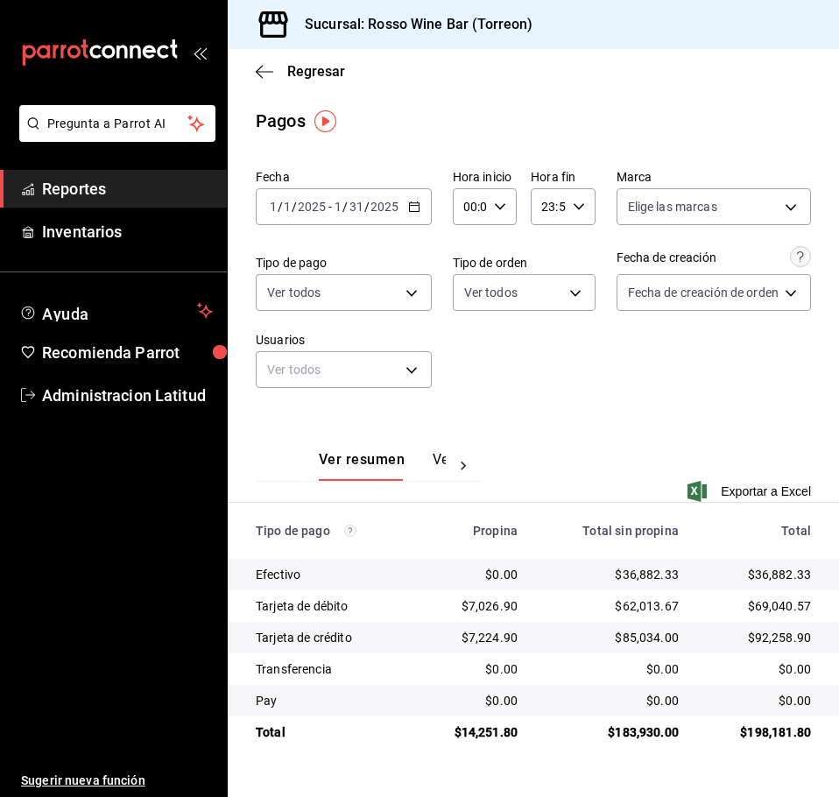
click at [419, 207] on icon "button" at bounding box center [414, 207] width 12 height 12
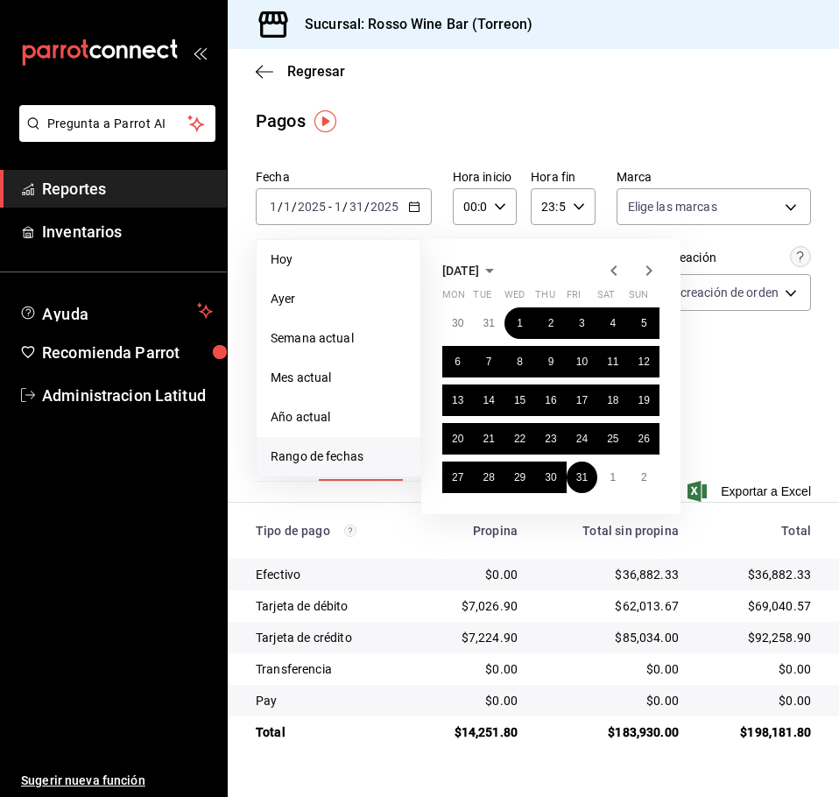
click at [611, 267] on icon "button" at bounding box center [613, 270] width 21 height 21
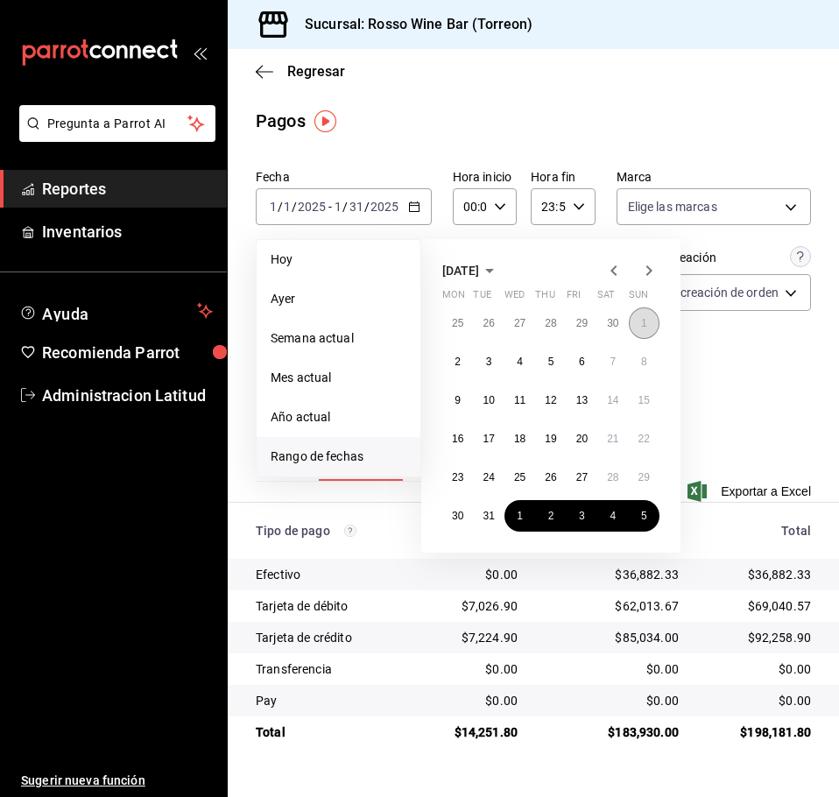
click at [647, 314] on button "1" at bounding box center [644, 323] width 31 height 32
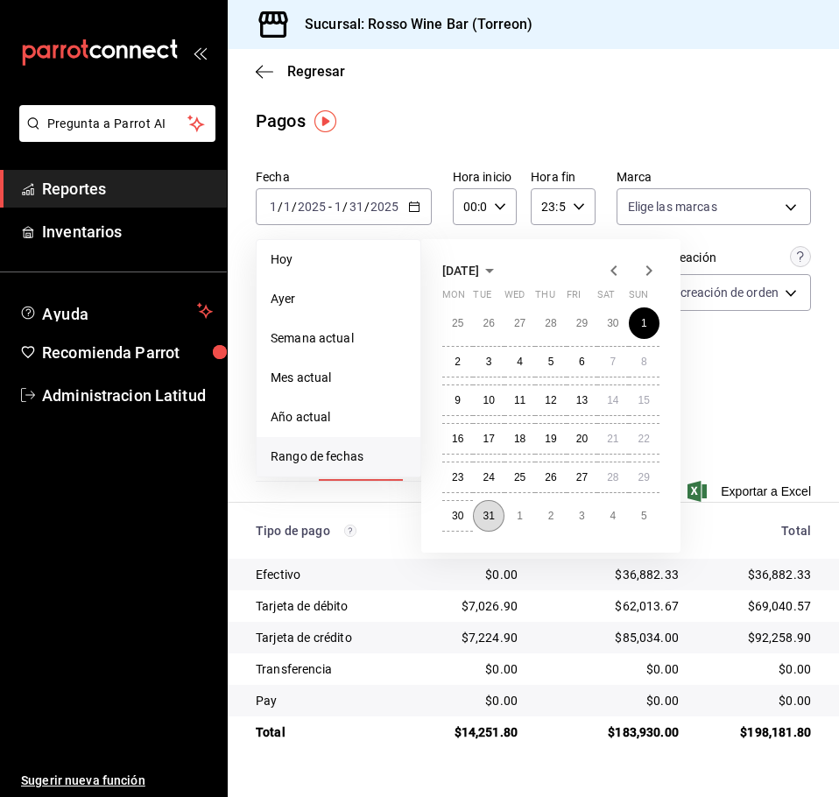
click at [489, 522] on button "31" at bounding box center [488, 516] width 31 height 32
